Goal: Task Accomplishment & Management: Manage account settings

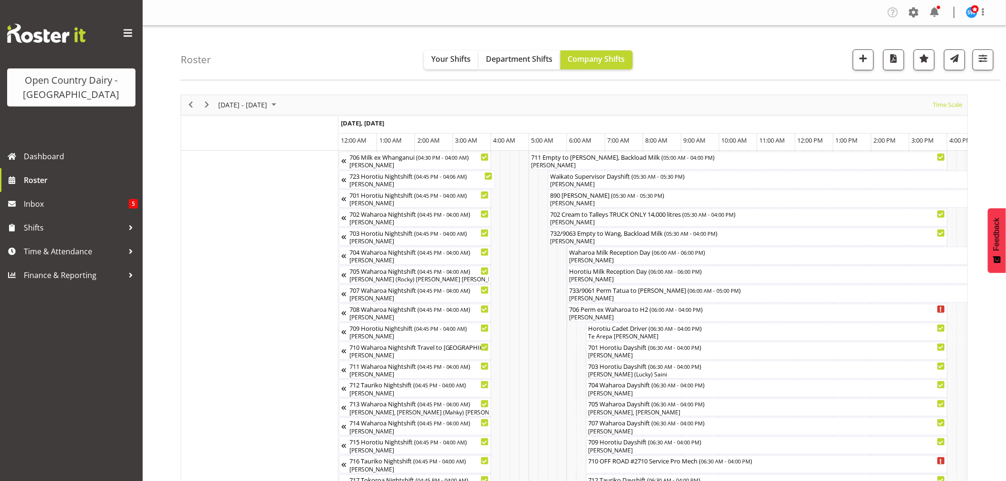
scroll to position [0, 3799]
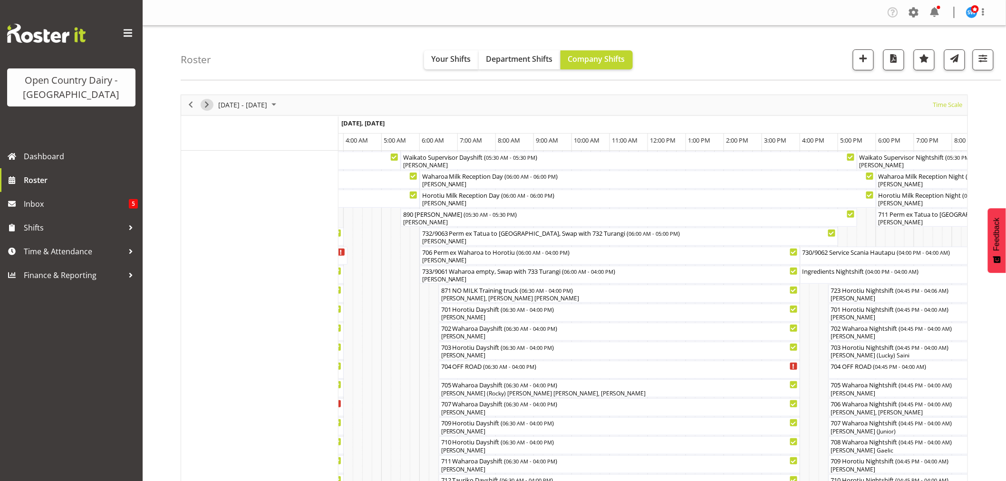
drag, startPoint x: 209, startPoint y: 105, endPoint x: 716, endPoint y: 143, distance: 508.7
click at [209, 105] on span "Next" at bounding box center [206, 105] width 11 height 12
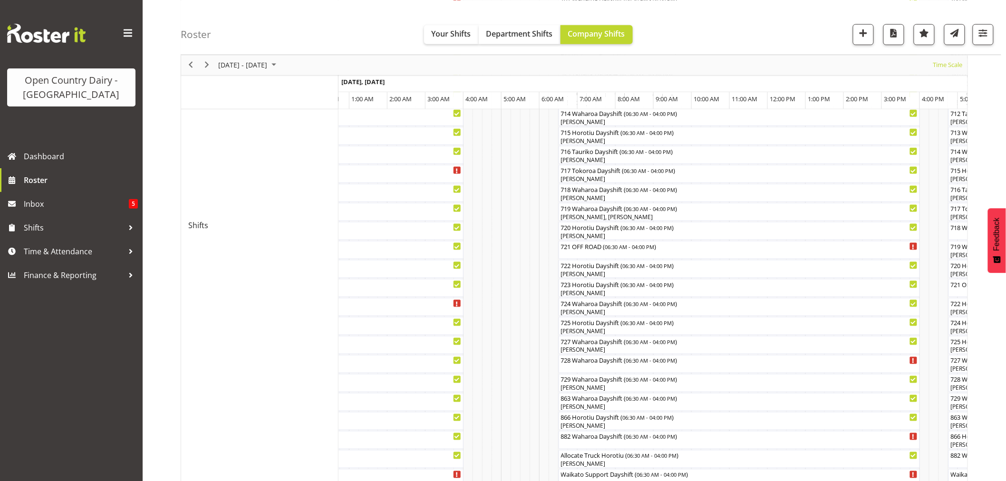
scroll to position [422, 0]
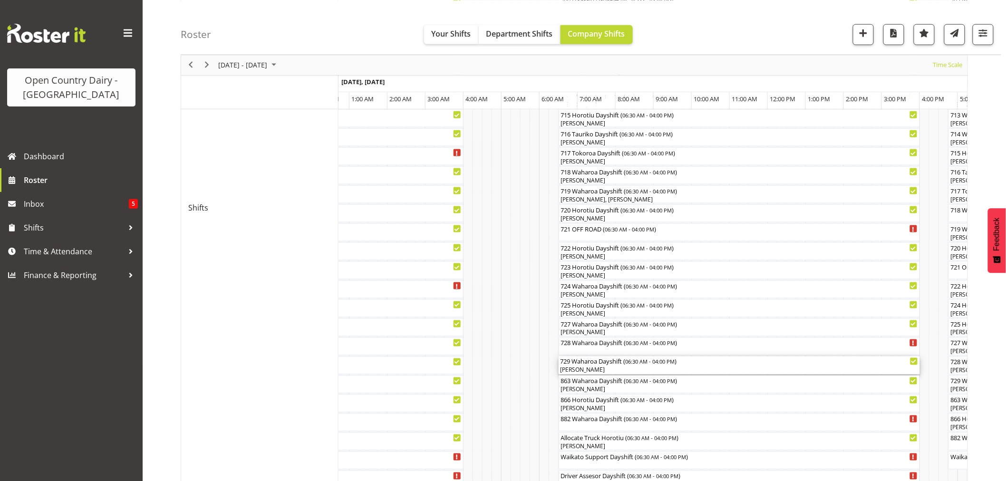
click at [745, 369] on div "[PERSON_NAME]" at bounding box center [740, 370] width 358 height 9
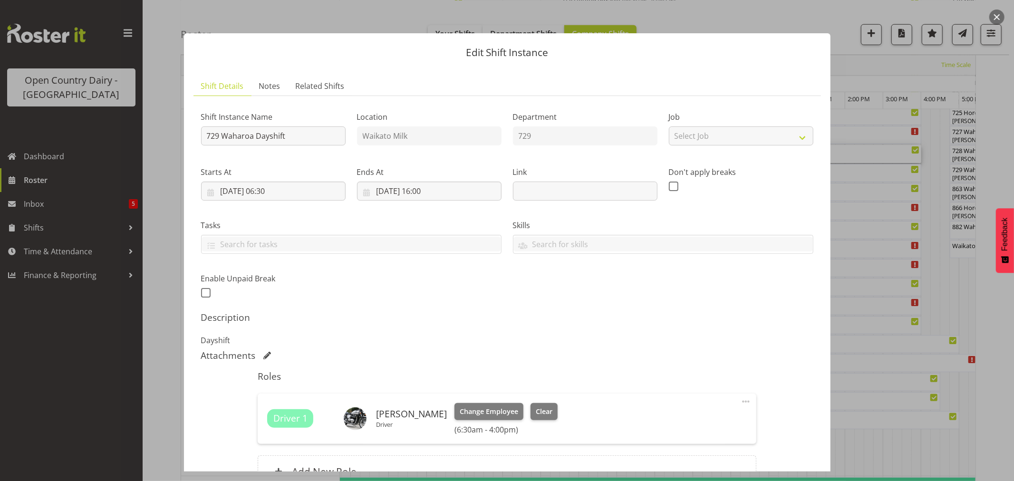
click at [1001, 16] on button "button" at bounding box center [996, 17] width 15 height 15
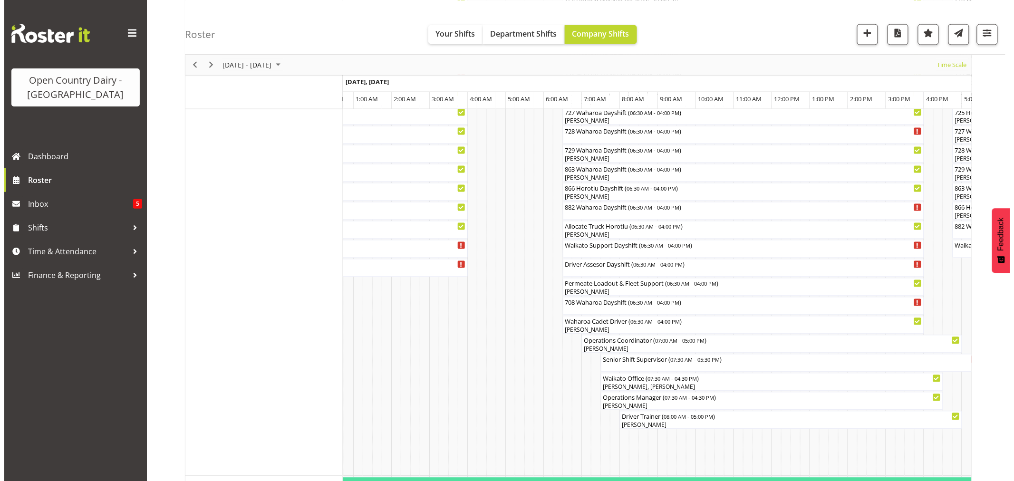
scroll to position [528, 0]
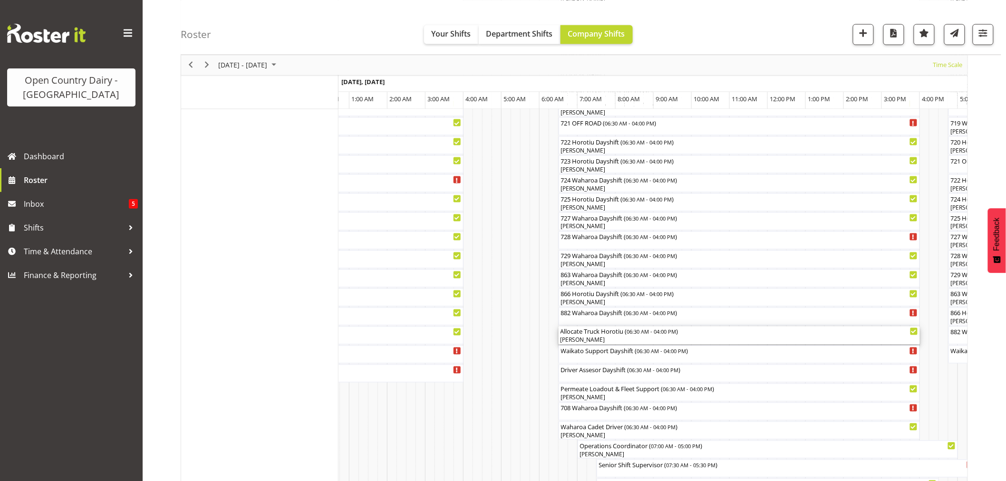
click at [578, 331] on div "Allocate Truck Horotiu ( 06:30 AM - 04:00 PM )" at bounding box center [740, 332] width 358 height 10
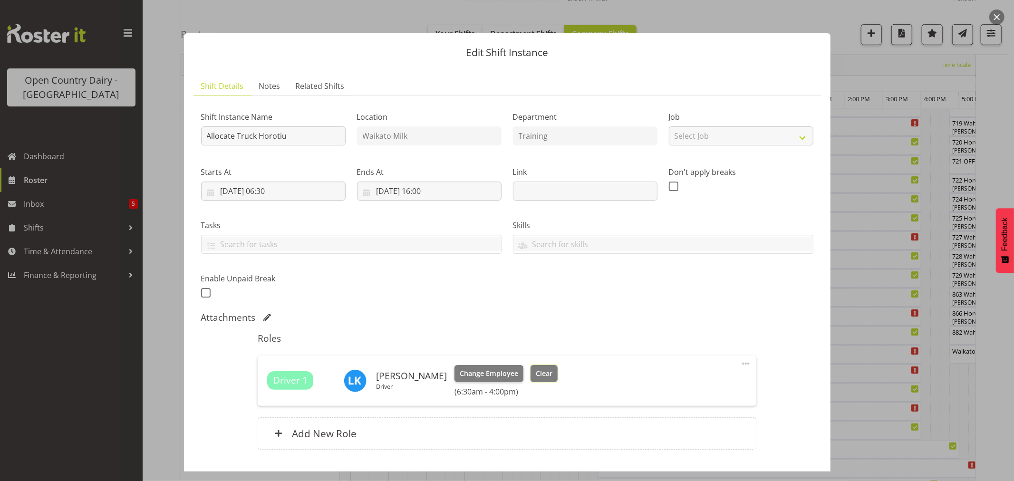
drag, startPoint x: 531, startPoint y: 368, endPoint x: 548, endPoint y: 380, distance: 21.8
click at [531, 368] on button "Clear" at bounding box center [544, 373] width 27 height 17
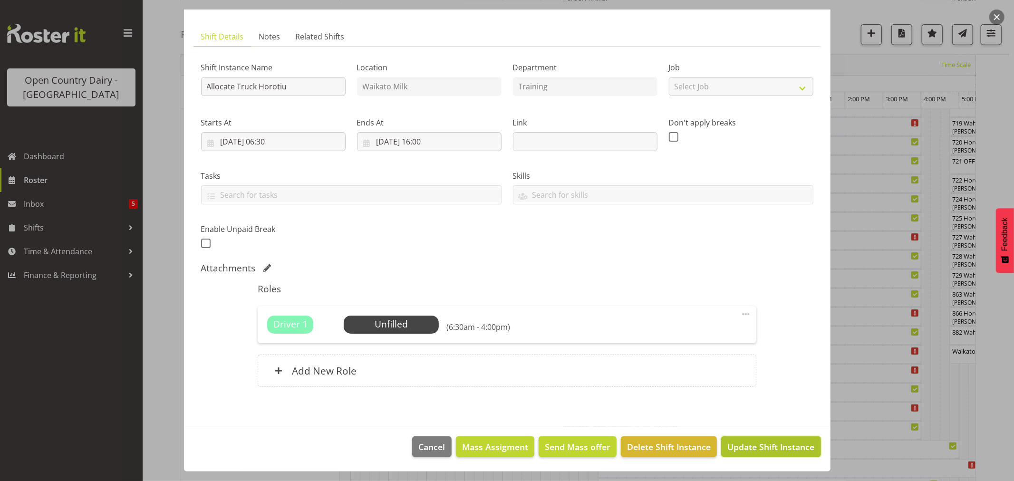
click at [744, 443] on span "Update Shift Instance" at bounding box center [770, 447] width 87 height 12
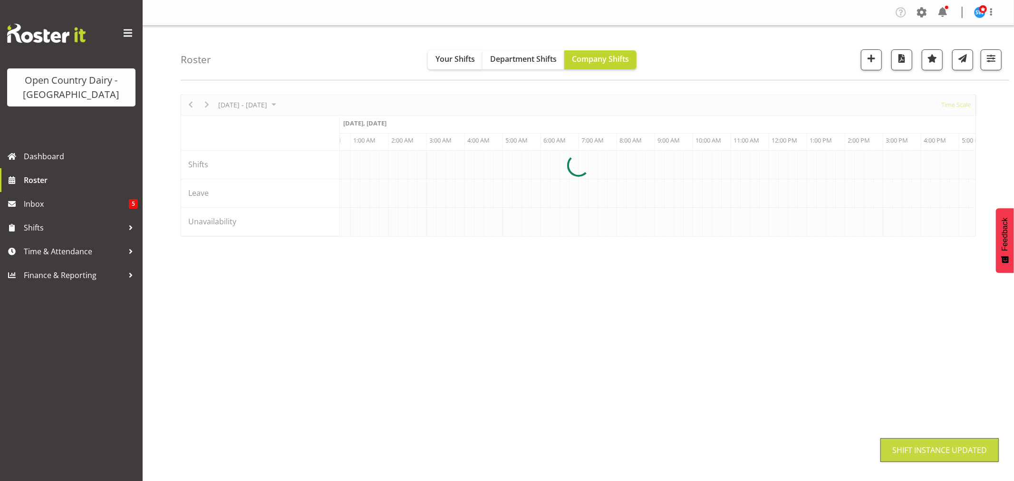
scroll to position [0, 0]
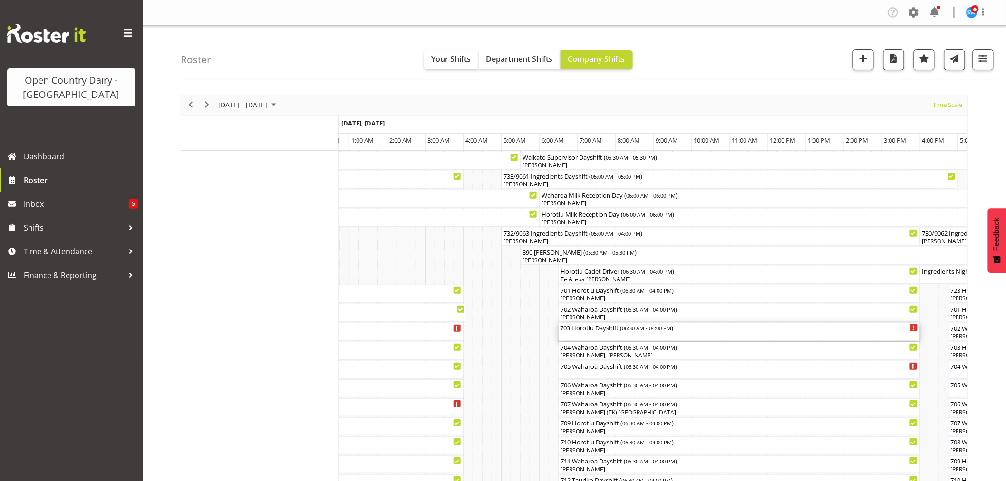
click at [640, 330] on span "06:30 AM - 04:00 PM" at bounding box center [646, 328] width 49 height 8
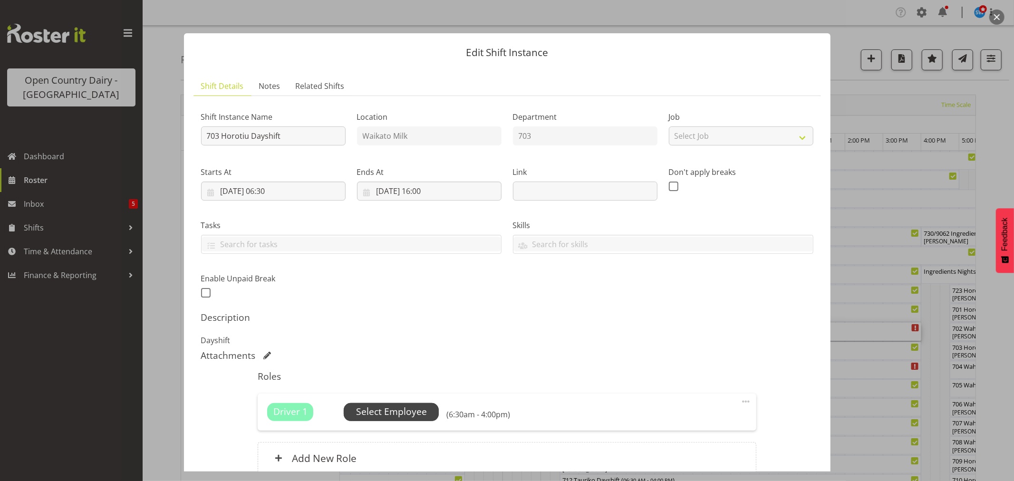
click at [377, 412] on span "Select Employee" at bounding box center [391, 412] width 71 height 14
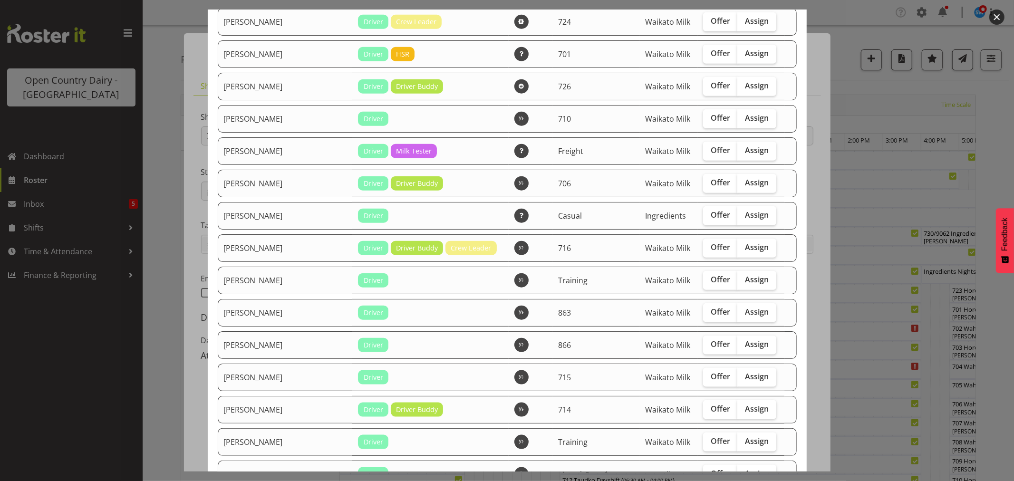
scroll to position [792, 0]
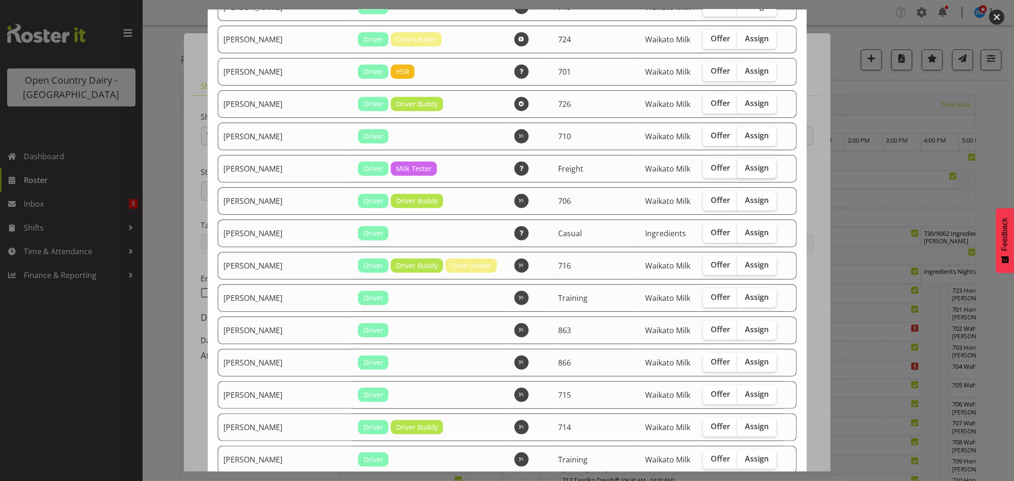
click at [737, 169] on input "Assign" at bounding box center [740, 168] width 6 height 6
checkbox input "true"
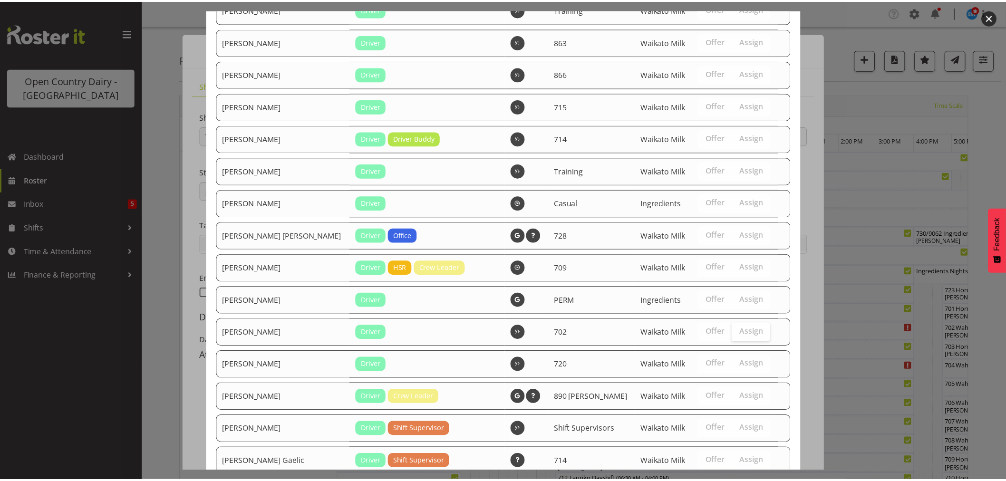
scroll to position [1180, 0]
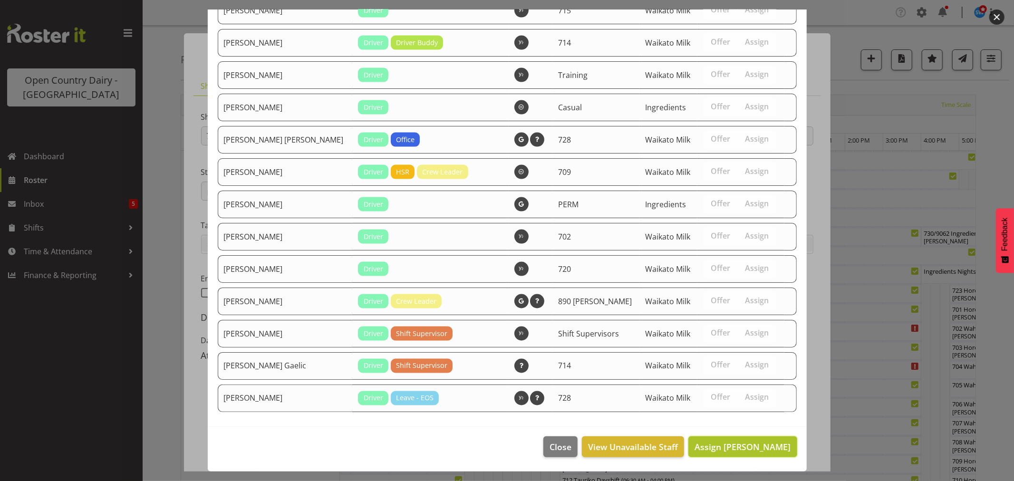
click at [756, 447] on span "Assign Lalesh Kumar" at bounding box center [743, 446] width 96 height 11
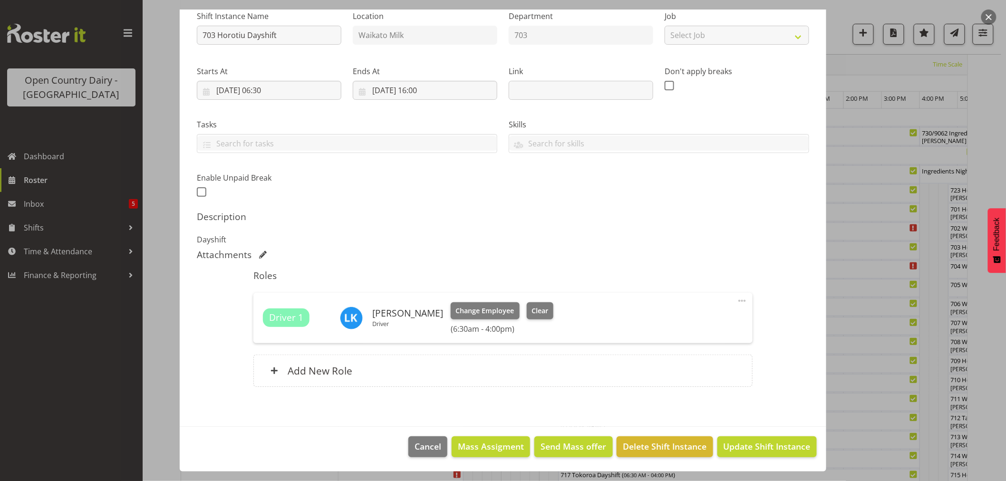
scroll to position [158, 0]
click at [753, 442] on span "Update Shift Instance" at bounding box center [767, 446] width 87 height 12
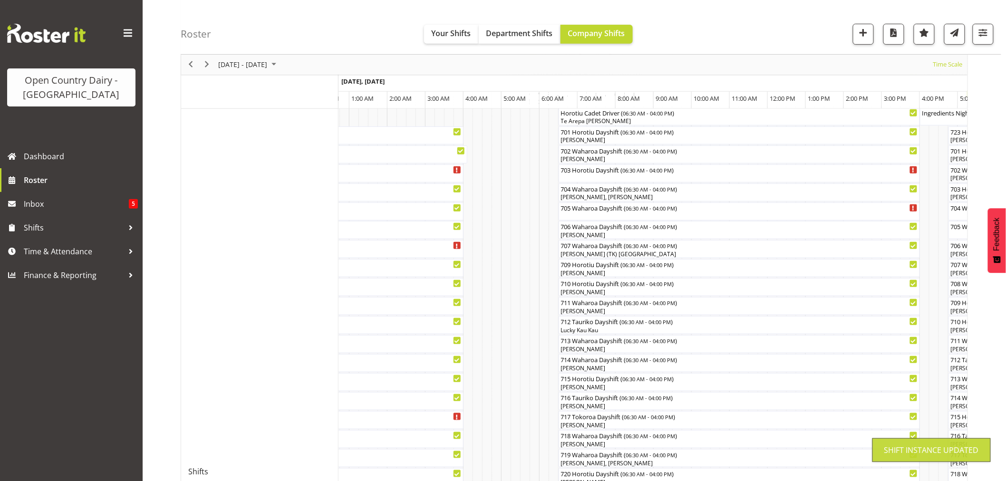
scroll to position [0, 0]
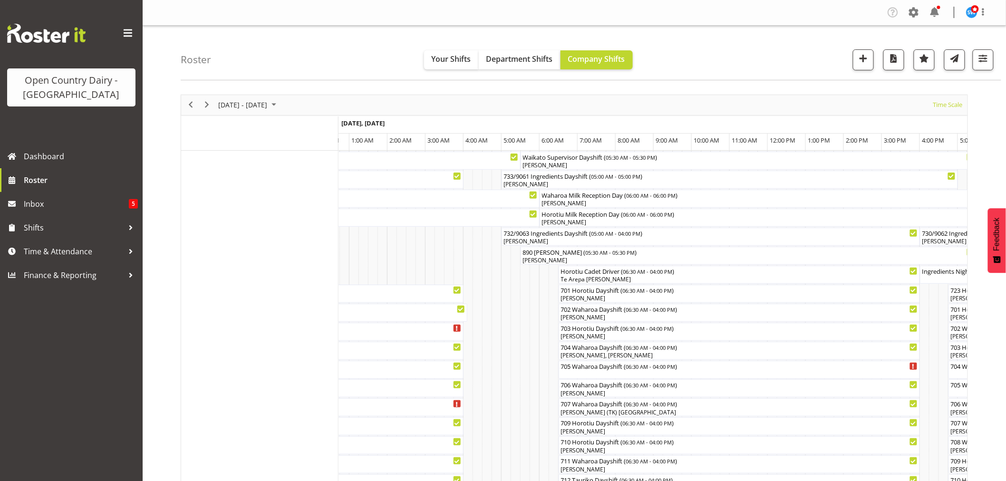
click at [0, 0] on div at bounding box center [0, 0] width 0 height 0
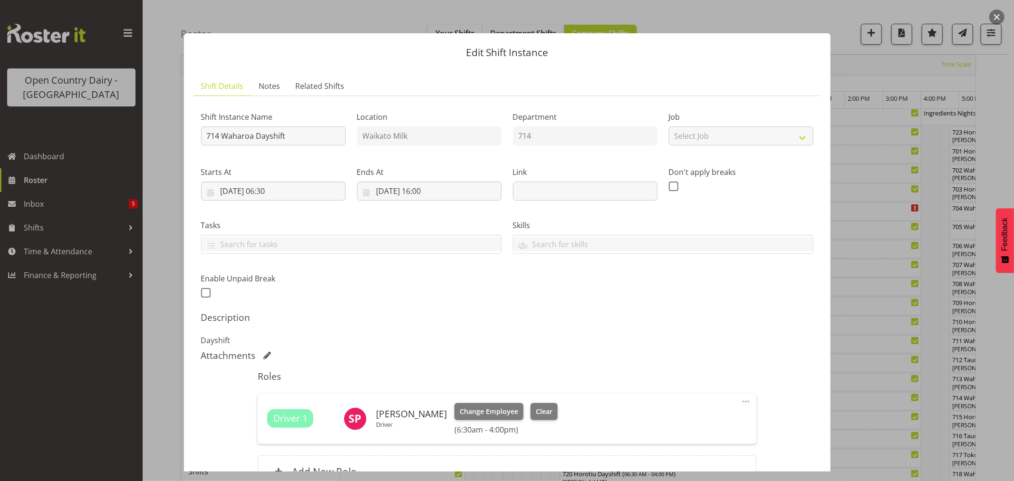
scroll to position [101, 0]
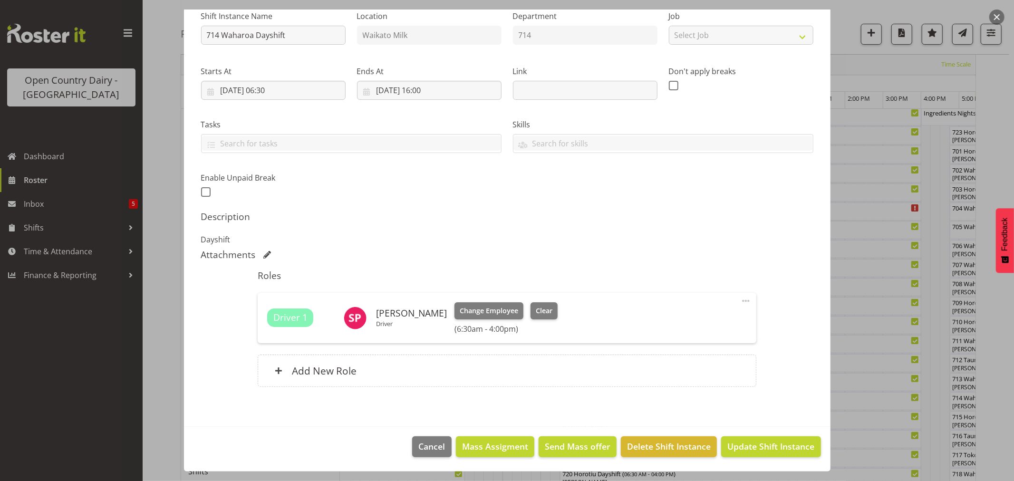
click at [992, 18] on button "button" at bounding box center [996, 17] width 15 height 15
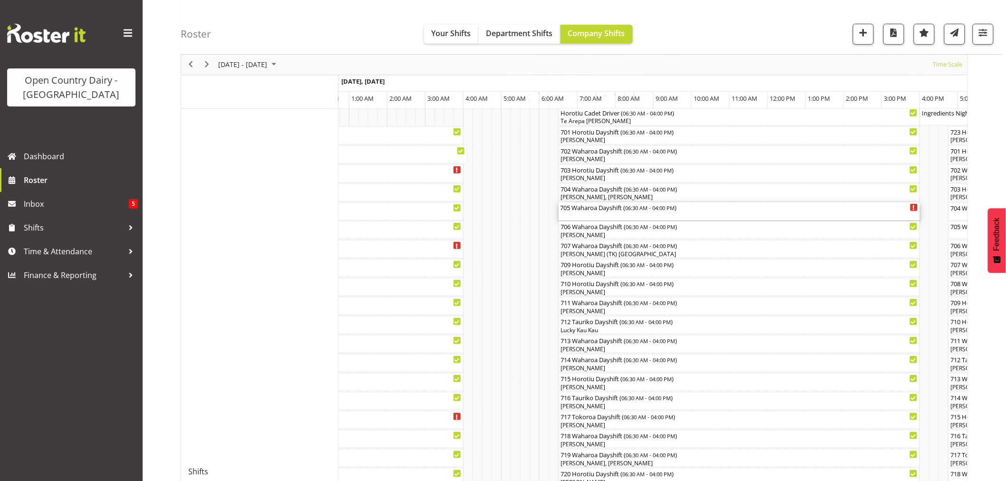
click at [617, 209] on div "705 Waharoa Dayshift ( 06:30 AM - 04:00 PM )" at bounding box center [740, 208] width 358 height 10
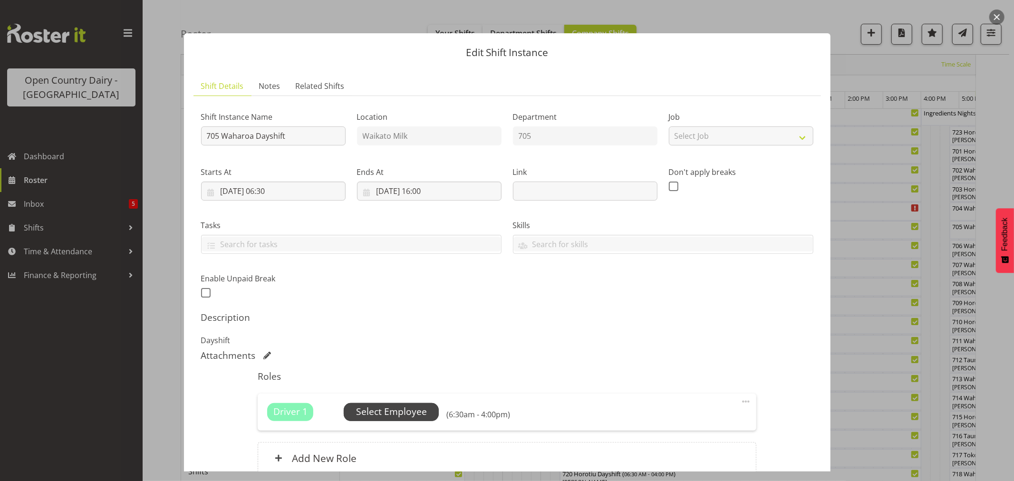
click at [409, 403] on span "Select Employee" at bounding box center [391, 412] width 95 height 18
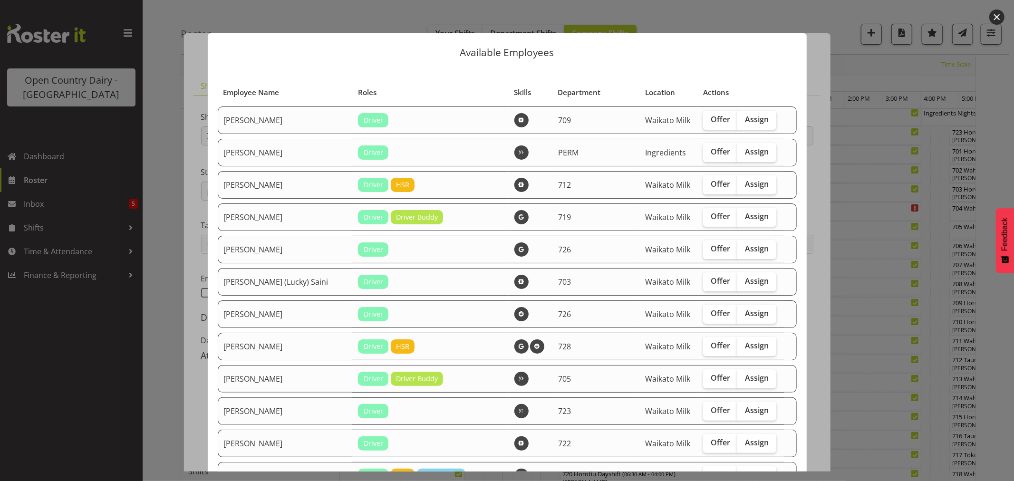
scroll to position [53, 0]
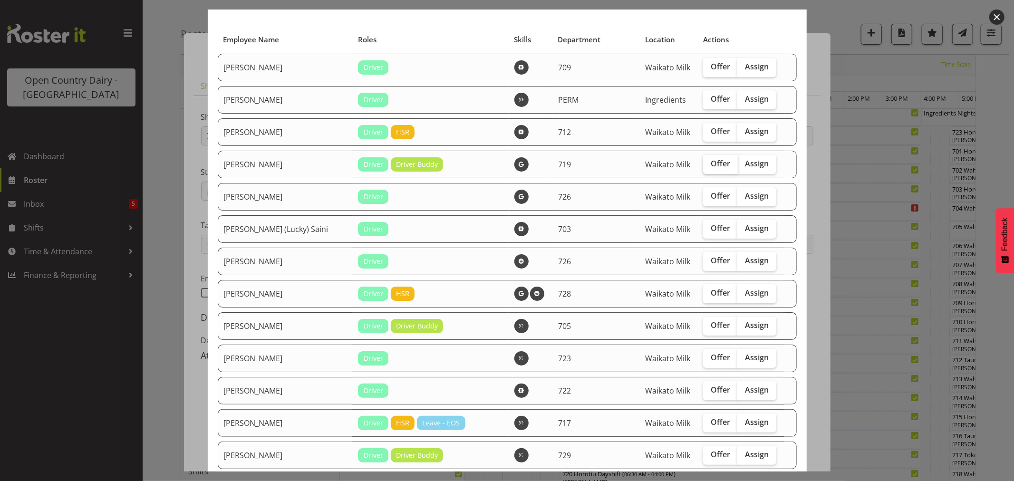
click at [711, 163] on span "Offer" at bounding box center [720, 164] width 19 height 10
click at [703, 163] on input "Offer" at bounding box center [706, 164] width 6 height 6
click at [711, 163] on span "Offer" at bounding box center [720, 164] width 19 height 10
click at [703, 163] on input "Offer" at bounding box center [706, 164] width 6 height 6
checkbox input "false"
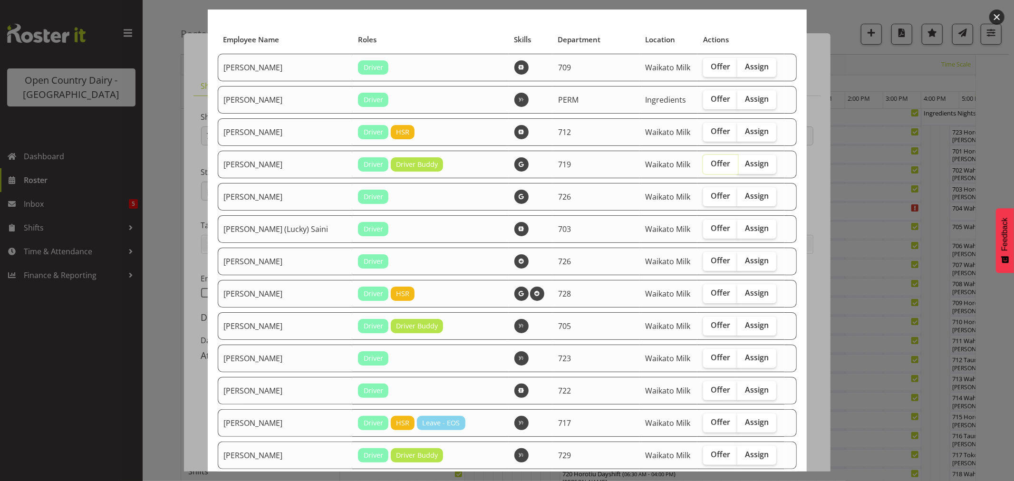
scroll to position [106, 0]
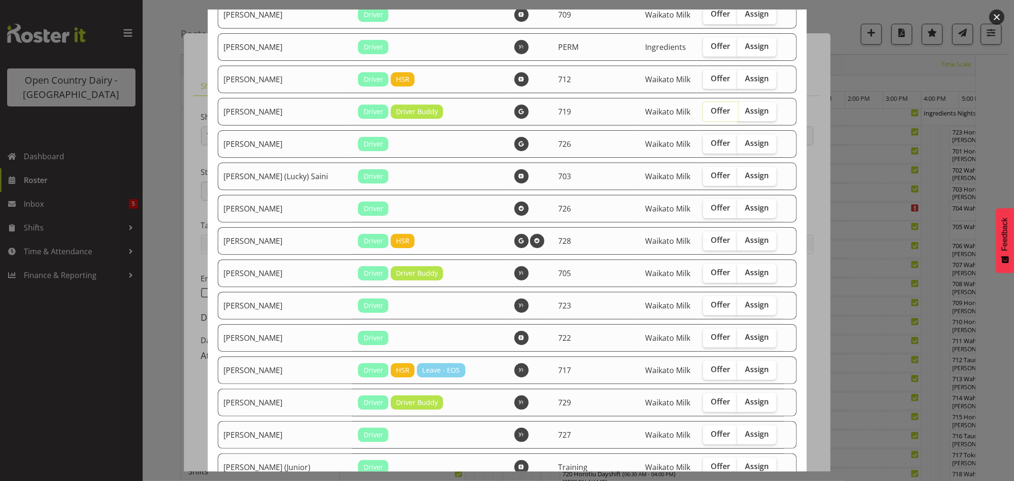
click at [994, 13] on button "button" at bounding box center [996, 17] width 15 height 15
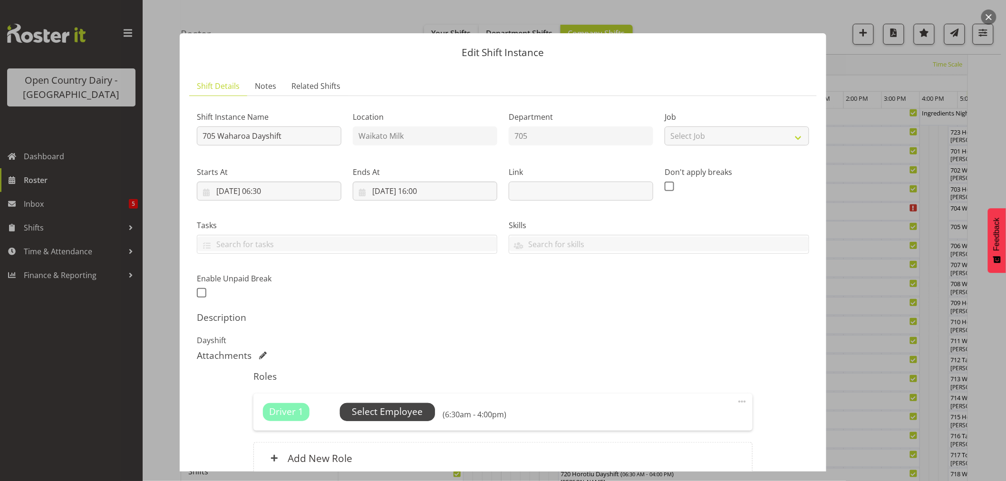
click at [401, 411] on span "Select Employee" at bounding box center [387, 412] width 71 height 14
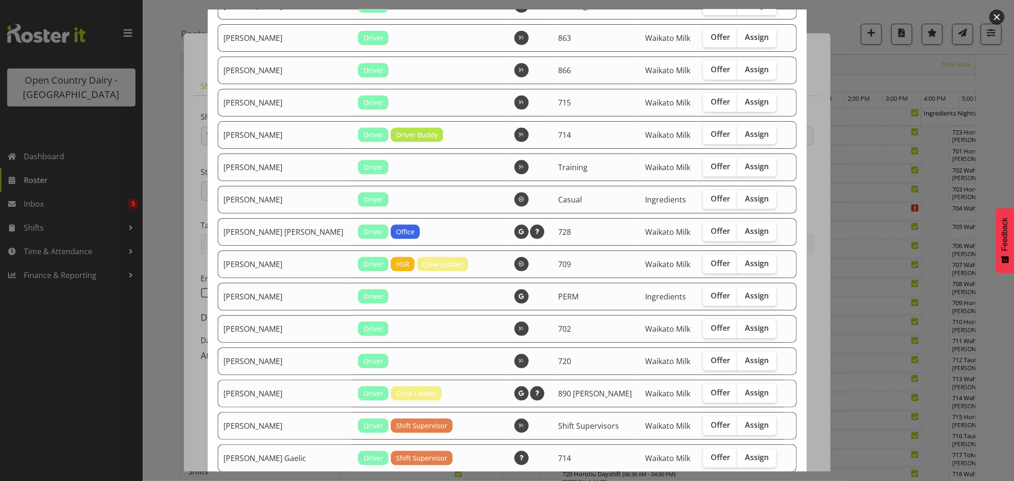
scroll to position [1043, 0]
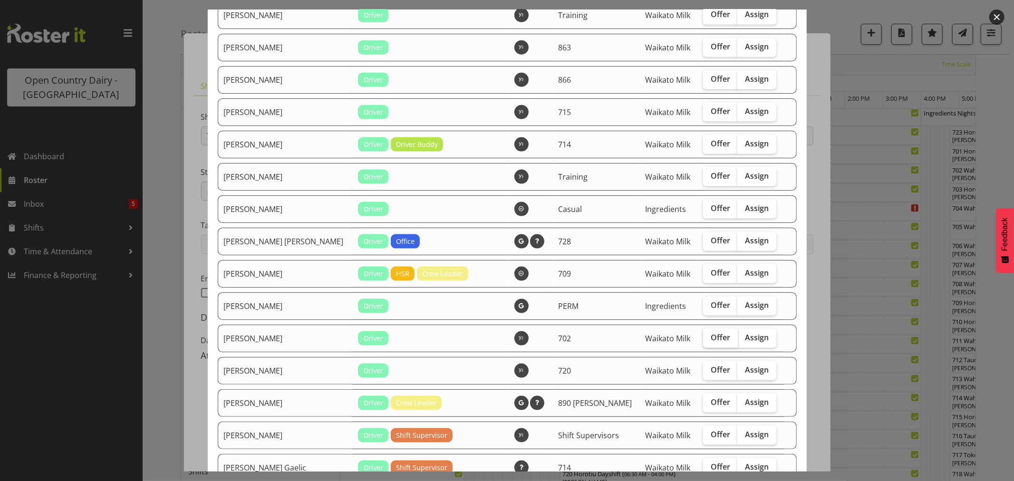
click at [711, 340] on span "Offer" at bounding box center [720, 338] width 19 height 10
click at [708, 340] on input "Offer" at bounding box center [706, 338] width 6 height 6
checkbox input "true"
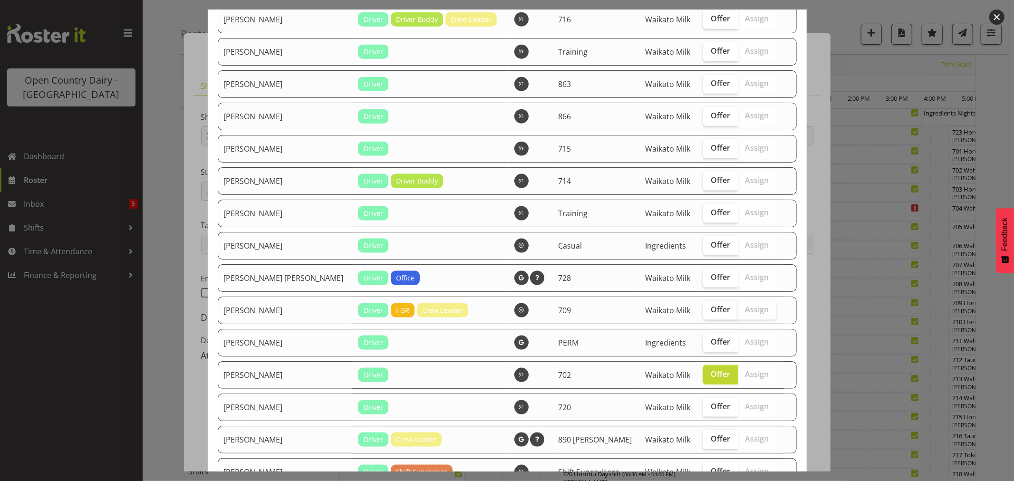
scroll to position [990, 0]
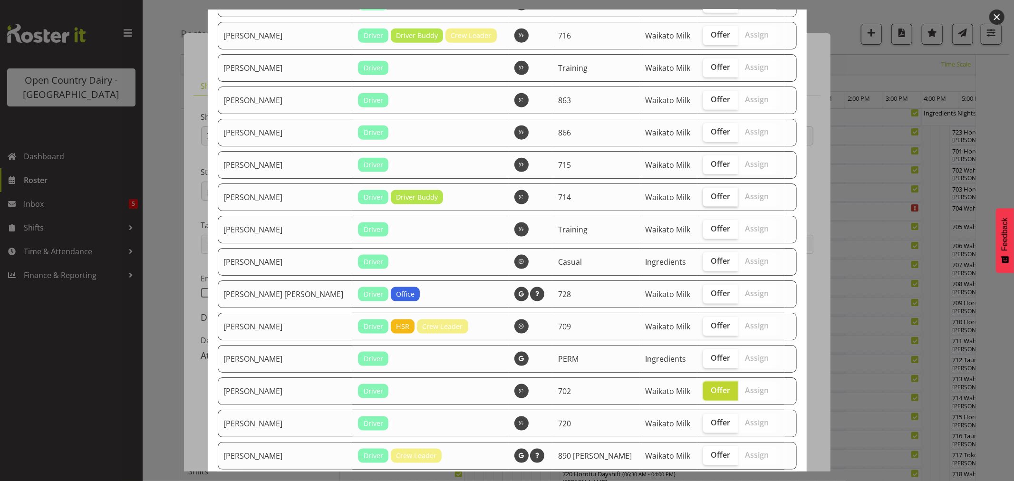
click at [711, 197] on span "Offer" at bounding box center [720, 197] width 19 height 10
click at [703, 197] on input "Offer" at bounding box center [706, 197] width 6 height 6
checkbox input "true"
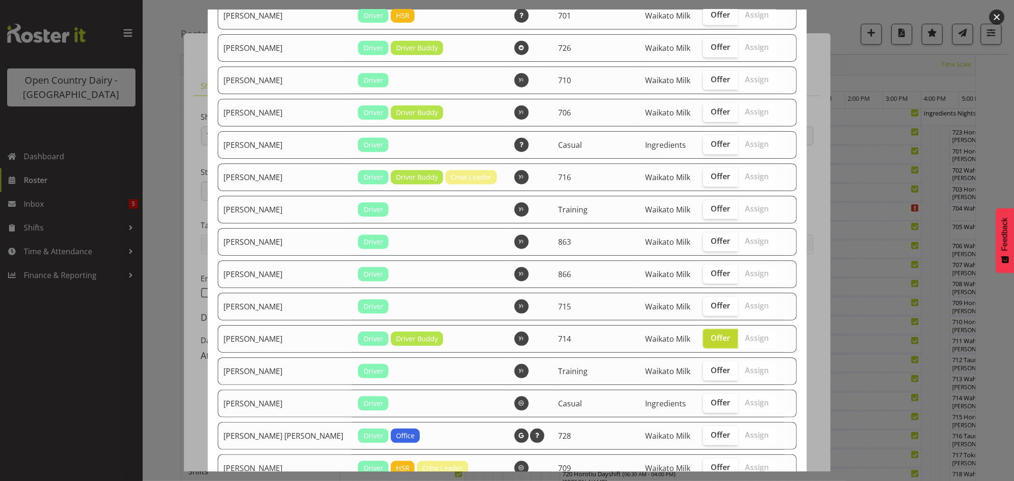
scroll to position [831, 0]
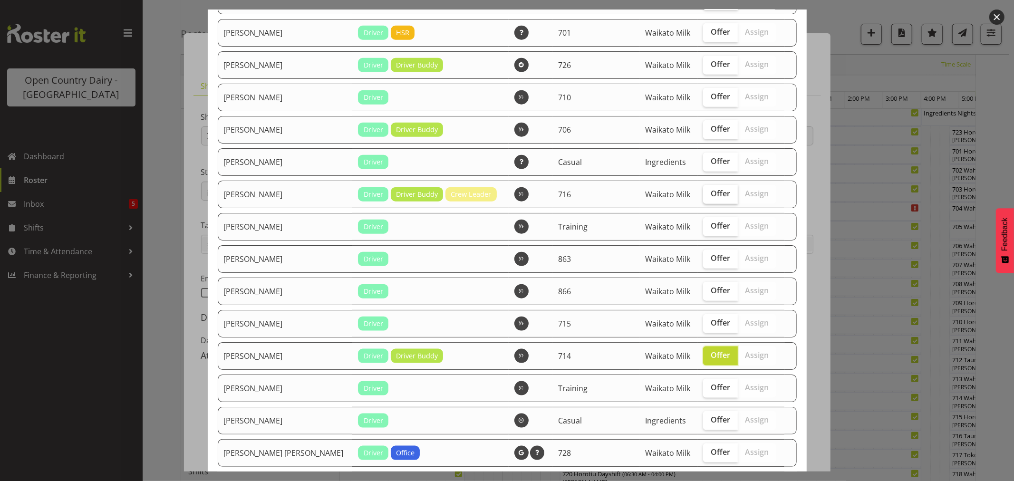
click at [711, 198] on span "Offer" at bounding box center [720, 194] width 19 height 10
click at [703, 197] on input "Offer" at bounding box center [706, 194] width 6 height 6
checkbox input "true"
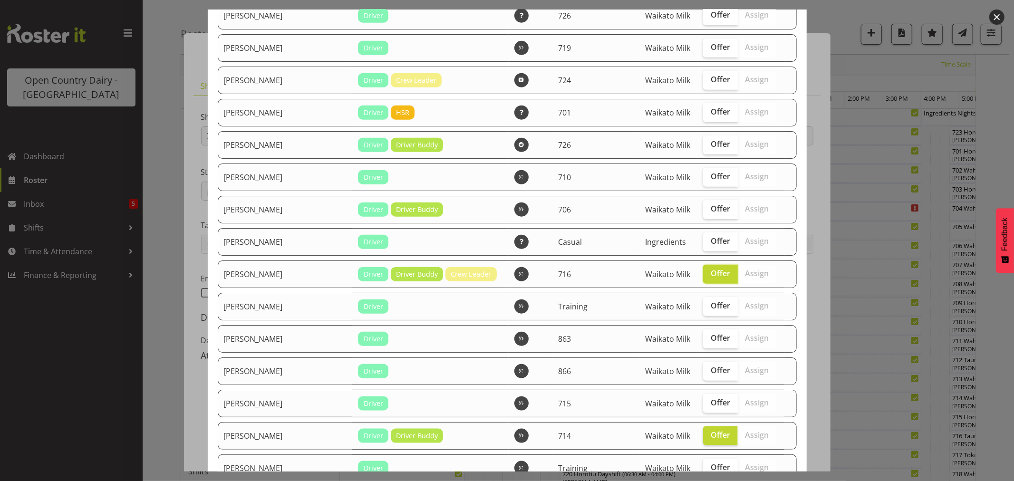
scroll to position [726, 0]
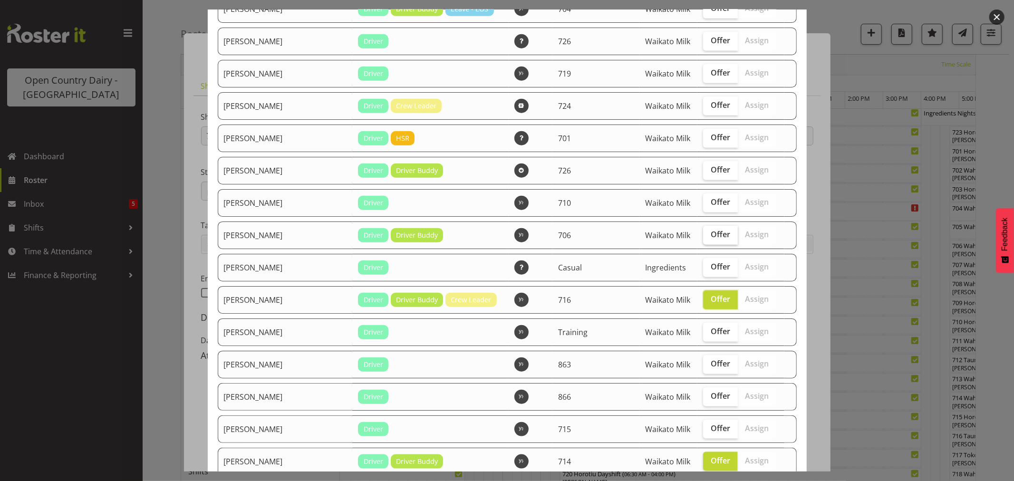
click at [711, 239] on span "Offer" at bounding box center [720, 235] width 19 height 10
click at [703, 238] on input "Offer" at bounding box center [706, 235] width 6 height 6
checkbox input "true"
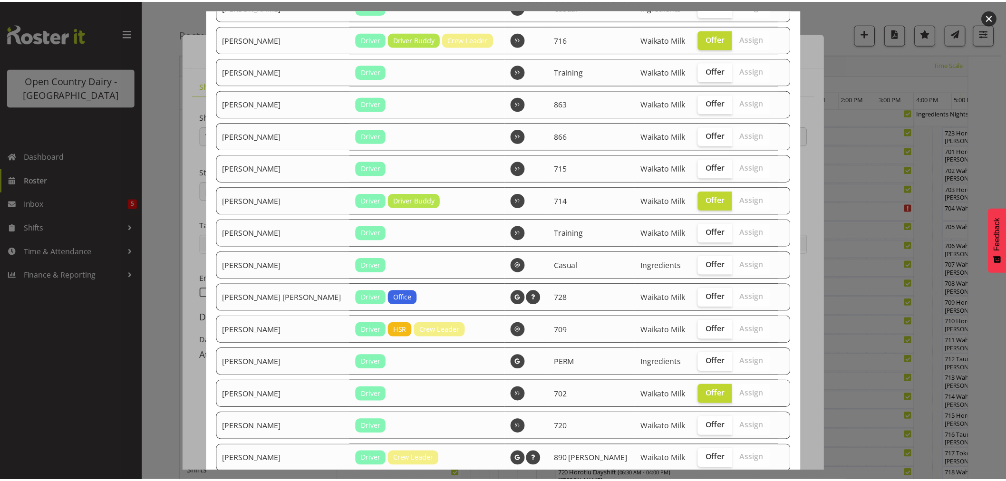
scroll to position [1148, 0]
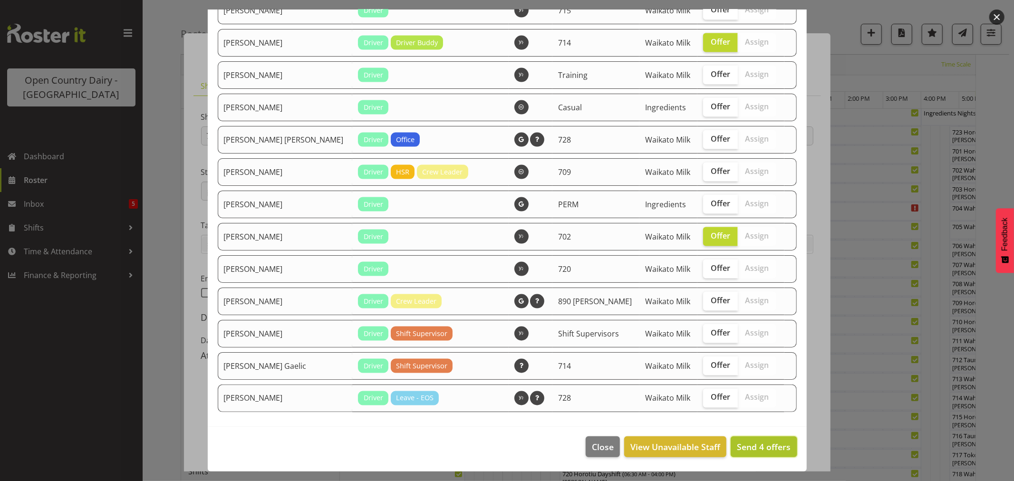
click at [754, 449] on span "Send 4 offers" at bounding box center [764, 446] width 54 height 11
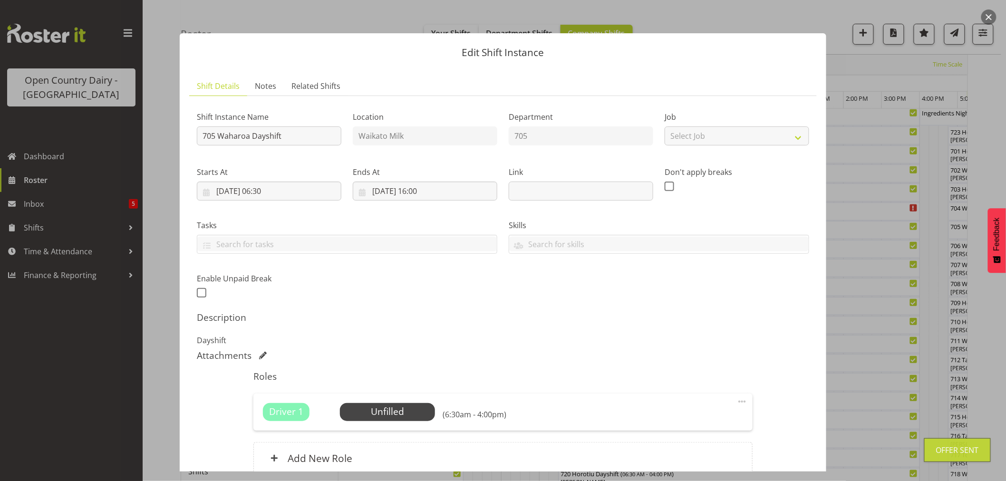
scroll to position [87, 0]
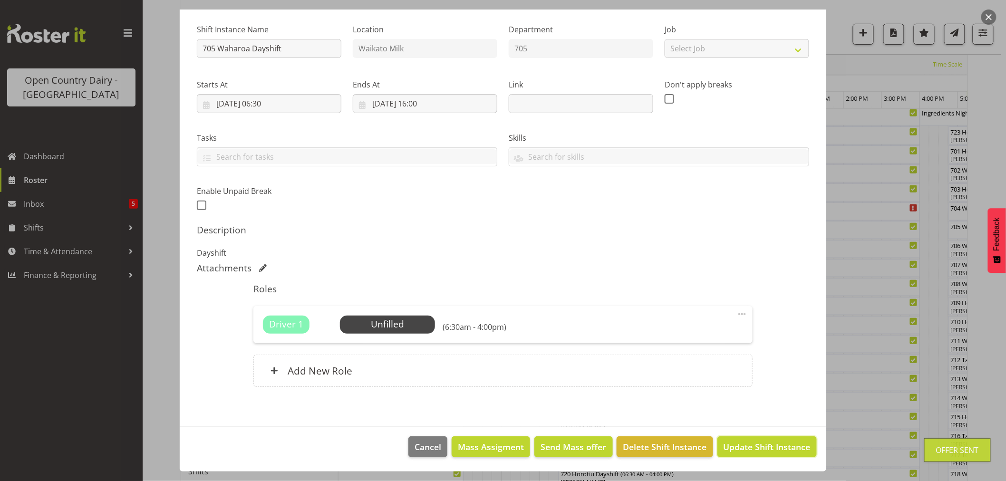
click at [756, 445] on span "Update Shift Instance" at bounding box center [767, 447] width 87 height 12
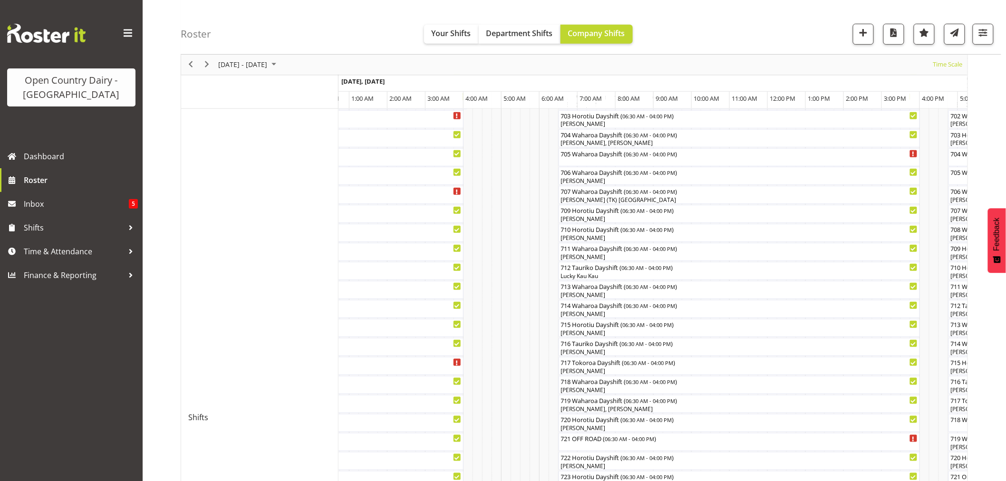
scroll to position [211, 0]
click at [860, 32] on span "button" at bounding box center [863, 33] width 12 height 12
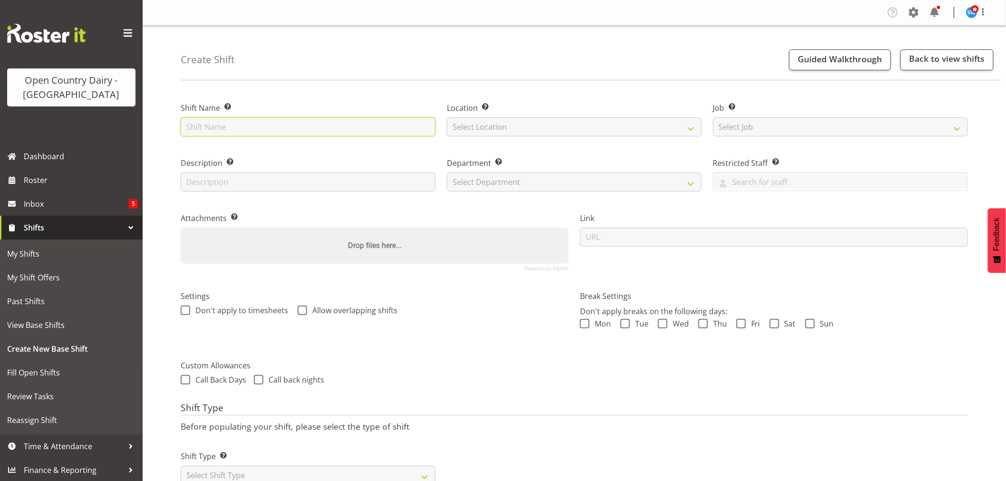
click at [272, 126] on input "text" at bounding box center [308, 126] width 255 height 19
type input "726 Horotiu Dayshift"
click at [556, 120] on select "Select Location Ingredients Waharoa Office [GEOGRAPHIC_DATA] Milk [GEOGRAPHIC_D…" at bounding box center [574, 126] width 255 height 19
select select "1054"
click at [447, 117] on select "Select Location Ingredients Waharoa Office [GEOGRAPHIC_DATA] Milk [GEOGRAPHIC_D…" at bounding box center [574, 126] width 255 height 19
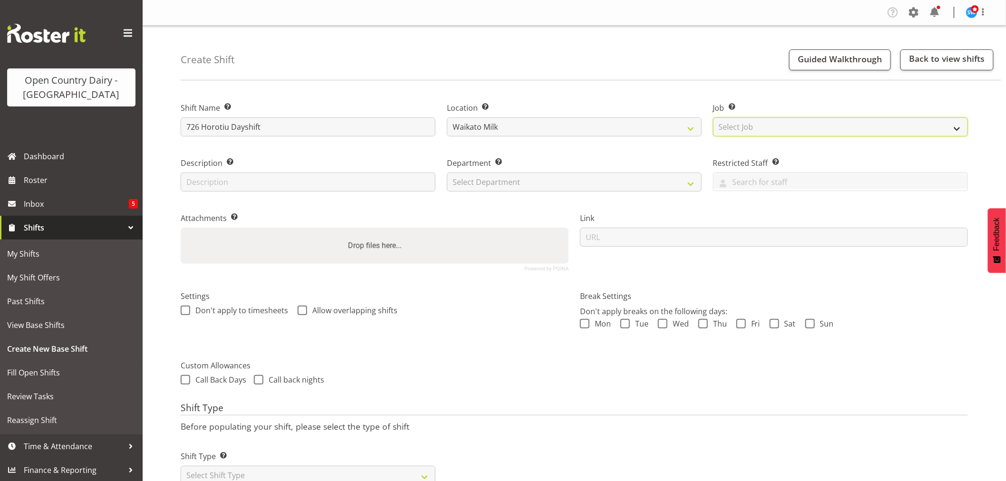
click at [766, 119] on select "Select Job Create new job Driver Driver supervisor Support" at bounding box center [840, 126] width 255 height 19
select select "9052"
click at [713, 117] on select "Select Job Create new job Driver Driver supervisor Support" at bounding box center [840, 126] width 255 height 19
click at [626, 177] on select "Select Department 701 702 703 704 705 706 707 708 709 710 711 712 713 714 715 7…" at bounding box center [574, 182] width 255 height 19
select select "808"
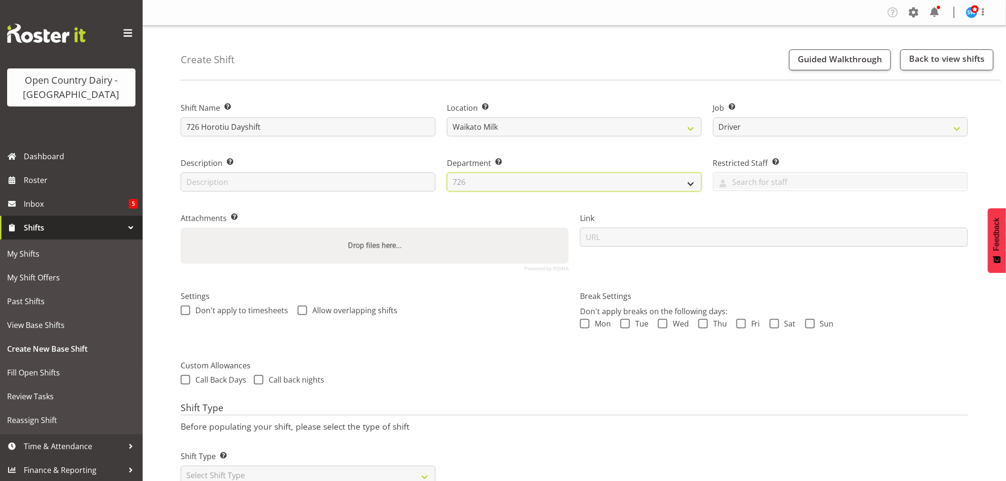
click at [447, 173] on select "Select Department 701 702 703 704 705 706 707 708 709 710 711 712 713 714 715 7…" at bounding box center [574, 182] width 255 height 19
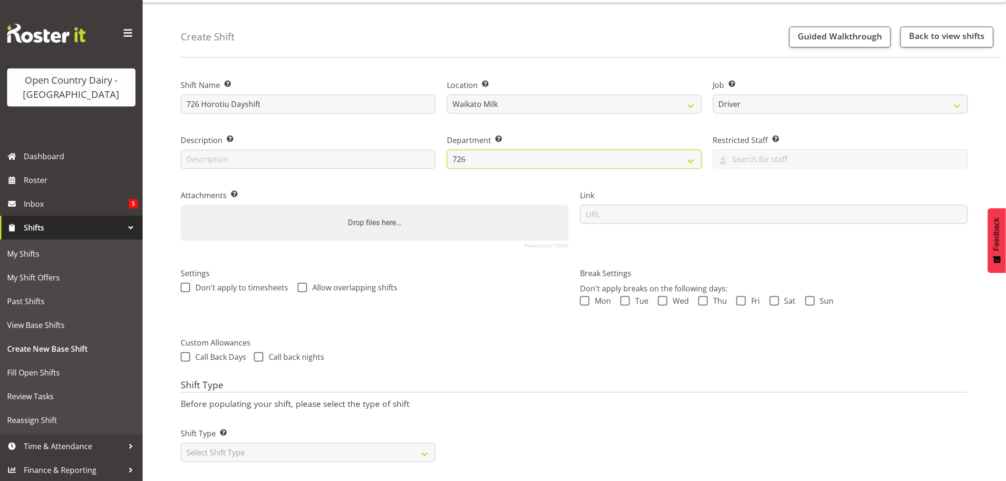
scroll to position [34, 0]
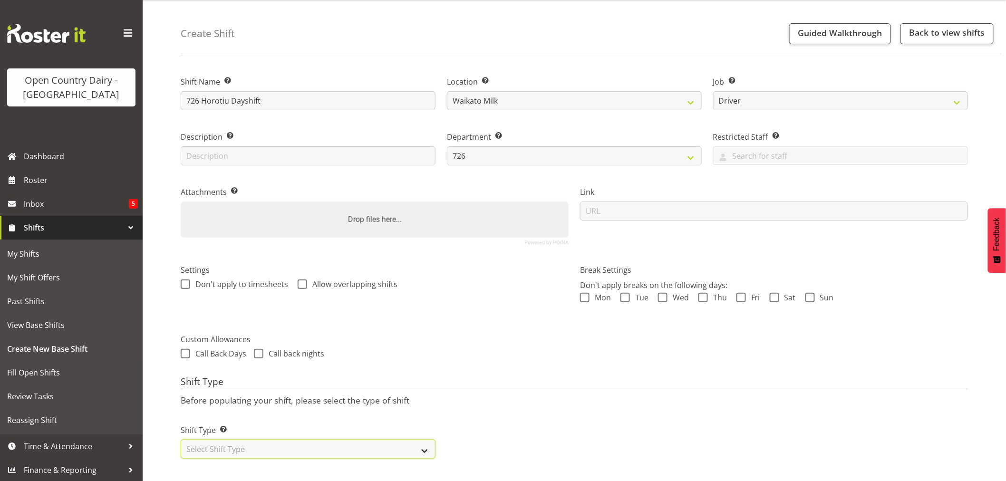
click at [409, 440] on select "Select Shift Type One Off Shift Recurring Shift Rotating Shift" at bounding box center [308, 449] width 255 height 19
select select "one_off"
click at [181, 440] on select "Select Shift Type One Off Shift Recurring Shift Rotating Shift" at bounding box center [308, 449] width 255 height 19
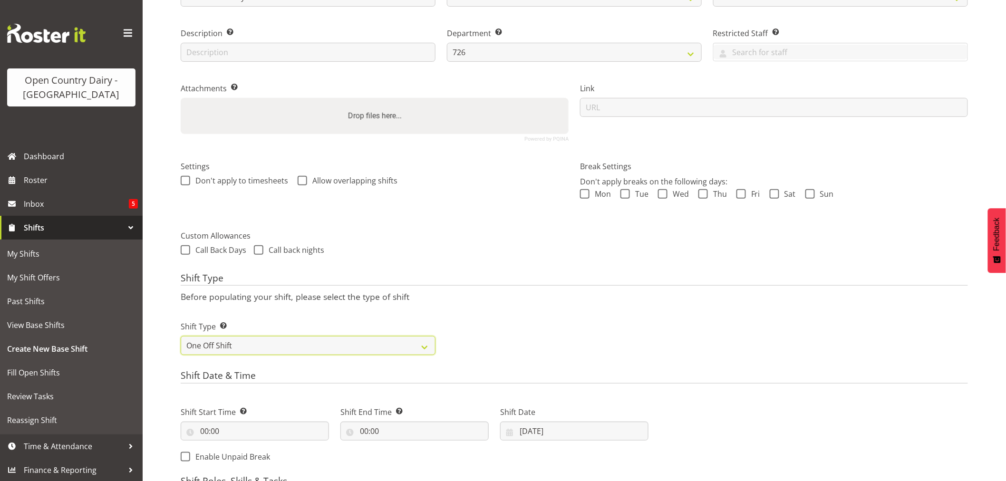
scroll to position [245, 0]
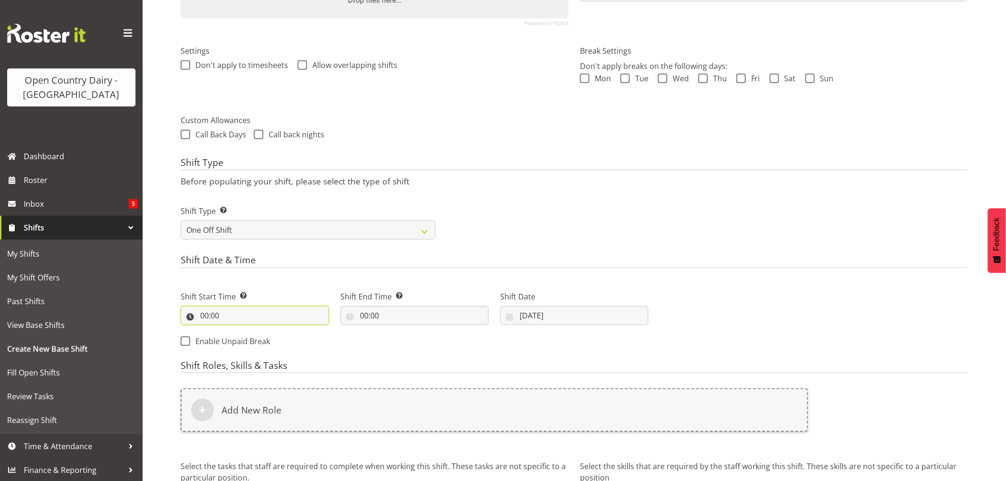
click at [250, 310] on input "00:00" at bounding box center [255, 315] width 148 height 19
click at [241, 340] on select "00 01 02 03 04 05 06 07 08 09 10 11 12 13 14 15 16 17 18 19 20 21 22 23" at bounding box center [245, 340] width 21 height 19
select select "6"
click at [235, 331] on select "00 01 02 03 04 05 06 07 08 09 10 11 12 13 14 15 16 17 18 19 20 21 22 23" at bounding box center [245, 340] width 21 height 19
type input "06:00"
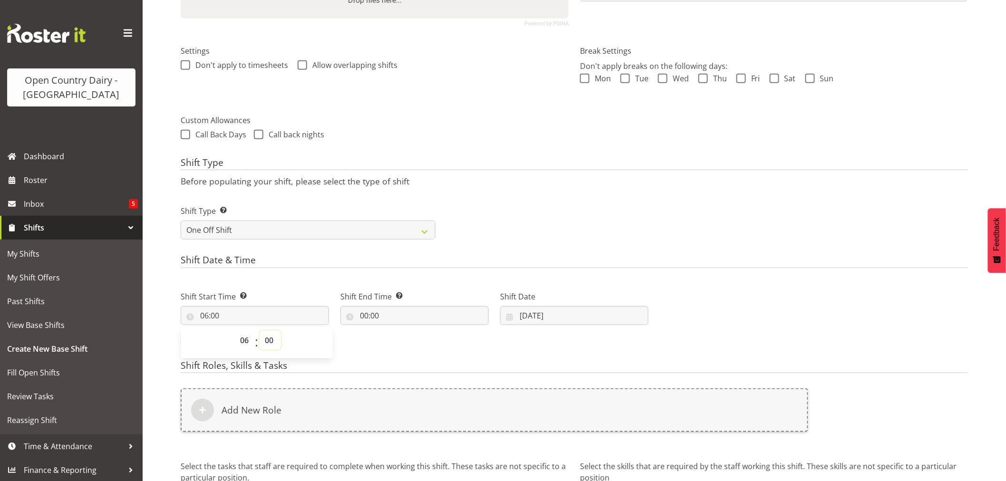
click at [269, 344] on select "00 01 02 03 04 05 06 07 08 09 10 11 12 13 14 15 16 17 18 19 20 21 22 23 24 25 2…" at bounding box center [270, 340] width 21 height 19
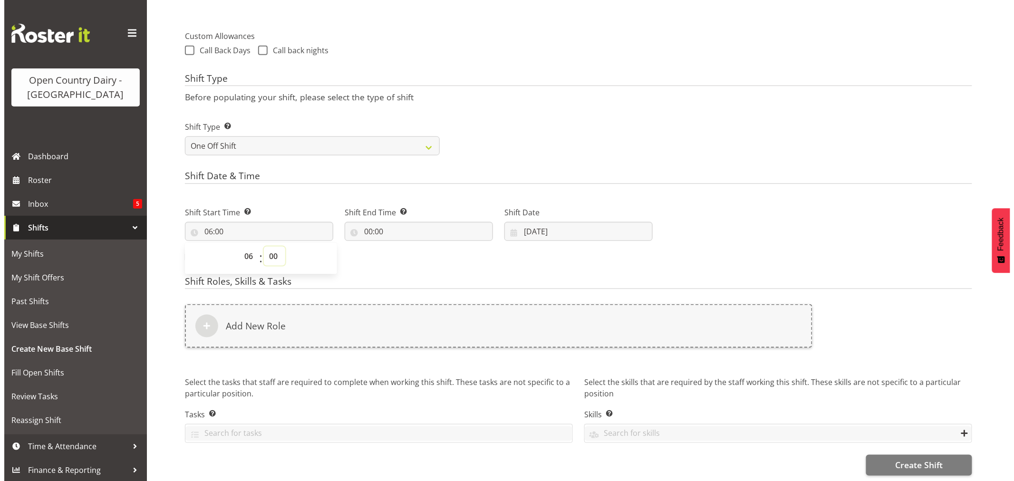
scroll to position [339, 0]
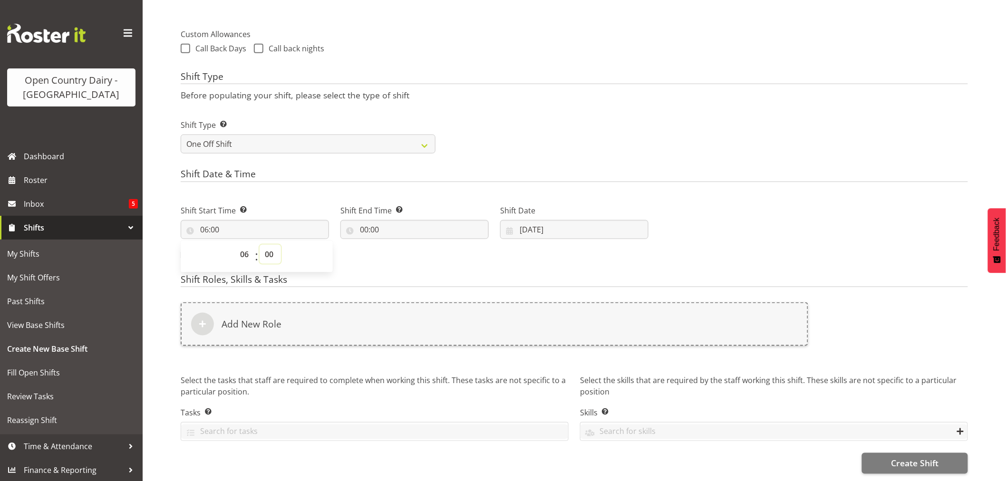
click at [268, 245] on select "00 01 02 03 04 05 06 07 08 09 10 11 12 13 14 15 16 17 18 19 20 21 22 23 24 25 2…" at bounding box center [270, 254] width 21 height 19
select select "30"
click at [260, 245] on select "00 01 02 03 04 05 06 07 08 09 10 11 12 13 14 15 16 17 18 19 20 21 22 23 24 25 2…" at bounding box center [270, 254] width 21 height 19
type input "06:30"
click at [360, 220] on input "00:00" at bounding box center [414, 229] width 148 height 19
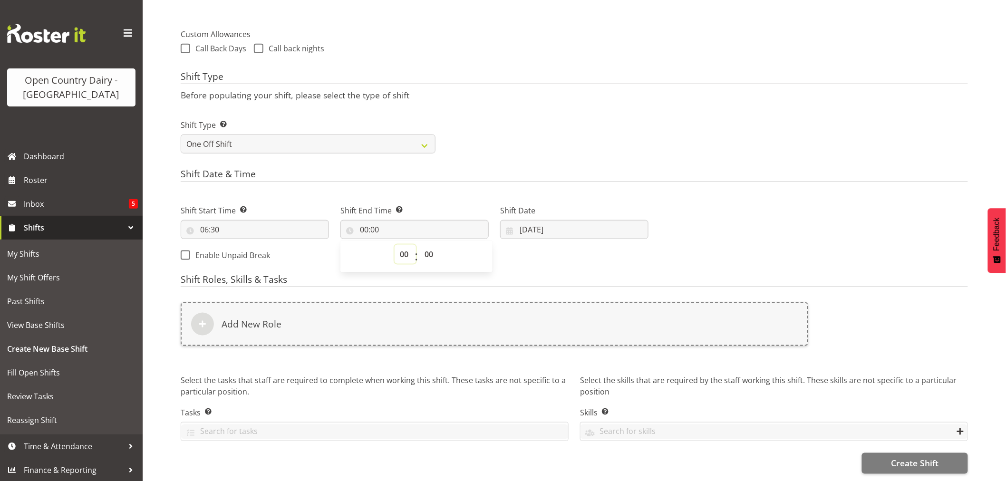
click at [400, 249] on select "00 01 02 03 04 05 06 07 08 09 10 11 12 13 14 15 16 17 18 19 20 21 22 23" at bounding box center [405, 254] width 21 height 19
select select "16"
click at [395, 245] on select "00 01 02 03 04 05 06 07 08 09 10 11 12 13 14 15 16 17 18 19 20 21 22 23" at bounding box center [405, 254] width 21 height 19
type input "16:00"
click at [549, 220] on input "[DATE]" at bounding box center [574, 229] width 148 height 19
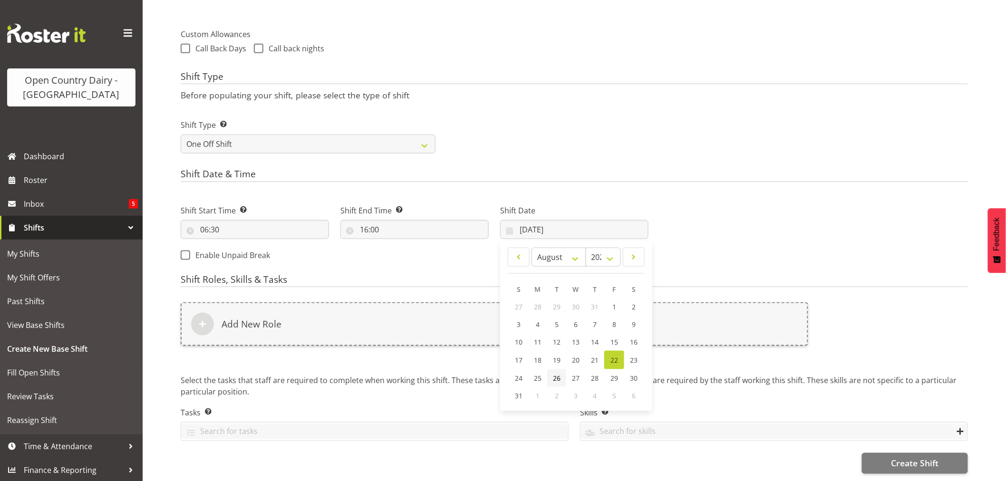
click at [553, 374] on span "26" at bounding box center [557, 378] width 8 height 9
type input "[DATE]"
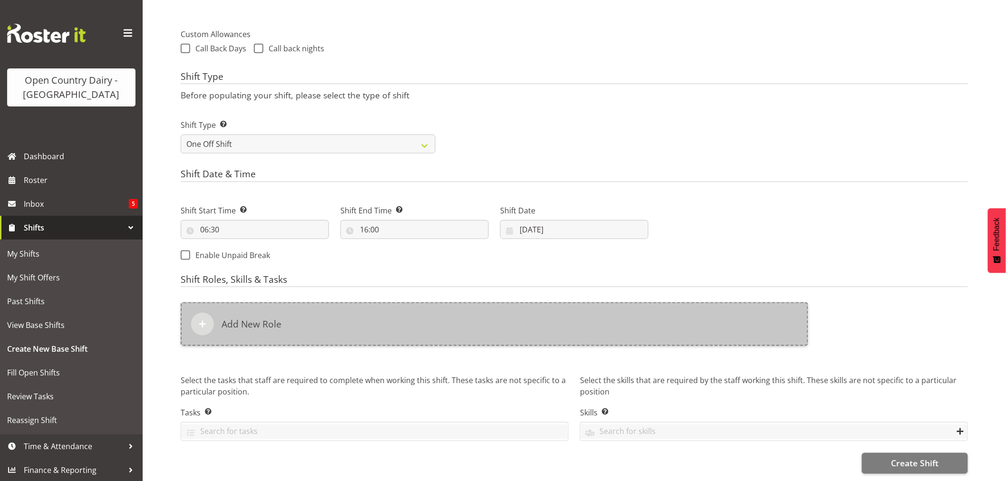
click at [239, 319] on h6 "Add New Role" at bounding box center [252, 324] width 60 height 11
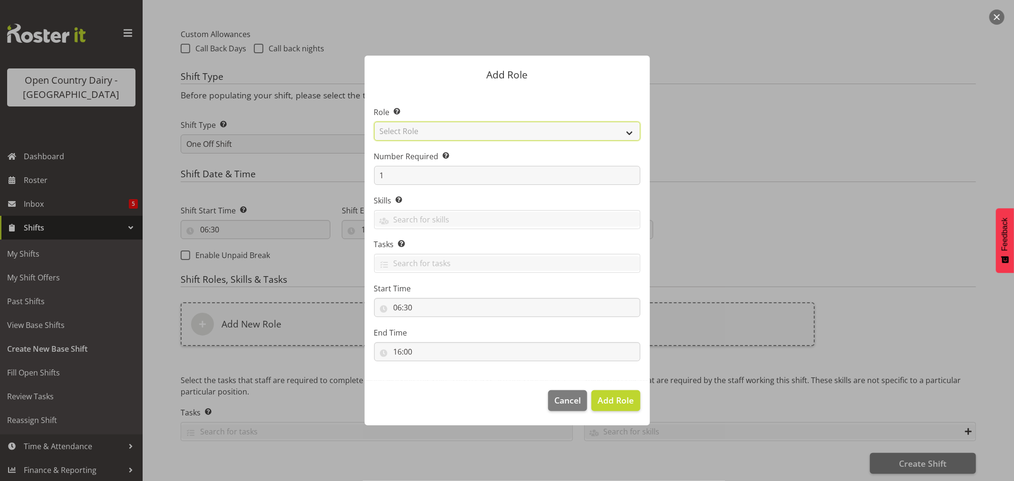
click at [410, 127] on select "Select Role Cadet Driver Crew Leader Driver Driver Buddy Driver Assessor Dayshi…" at bounding box center [507, 131] width 266 height 19
select select "1166"
click at [374, 122] on select "Select Role Cadet Driver Crew Leader Driver Driver Buddy Driver Assessor Dayshi…" at bounding box center [507, 131] width 266 height 19
click at [611, 400] on span "Add Role" at bounding box center [616, 400] width 36 height 11
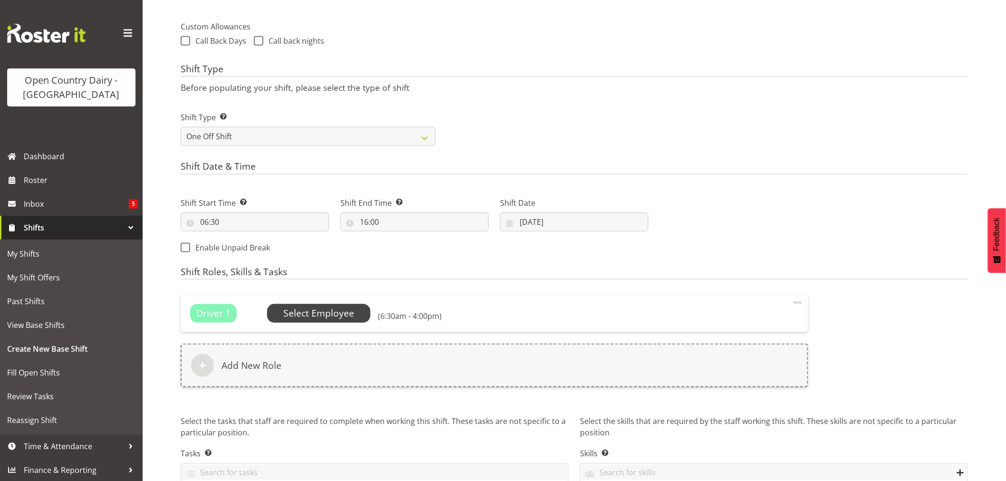
click at [315, 312] on span "Select Employee" at bounding box center [318, 314] width 71 height 14
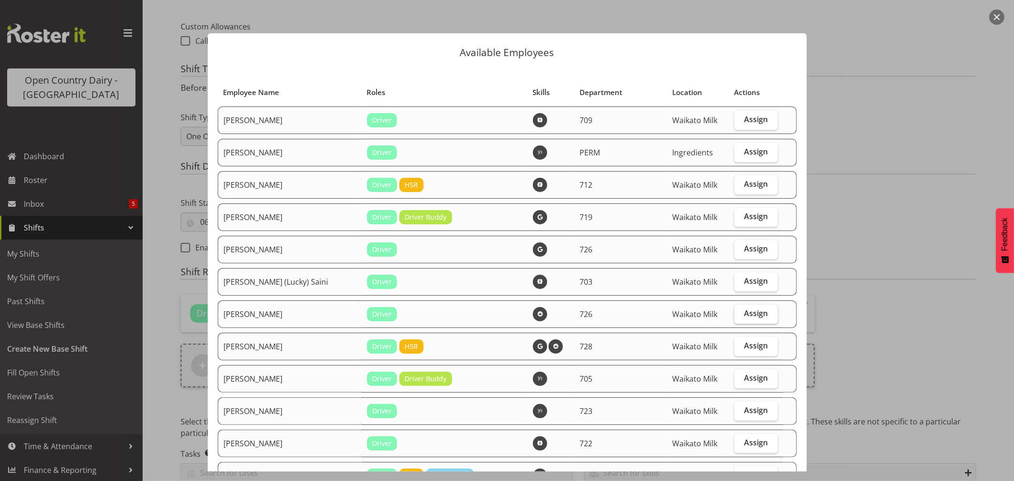
click at [744, 314] on span "Assign" at bounding box center [756, 314] width 24 height 10
click at [741, 314] on input "Assign" at bounding box center [738, 313] width 6 height 6
checkbox input "true"
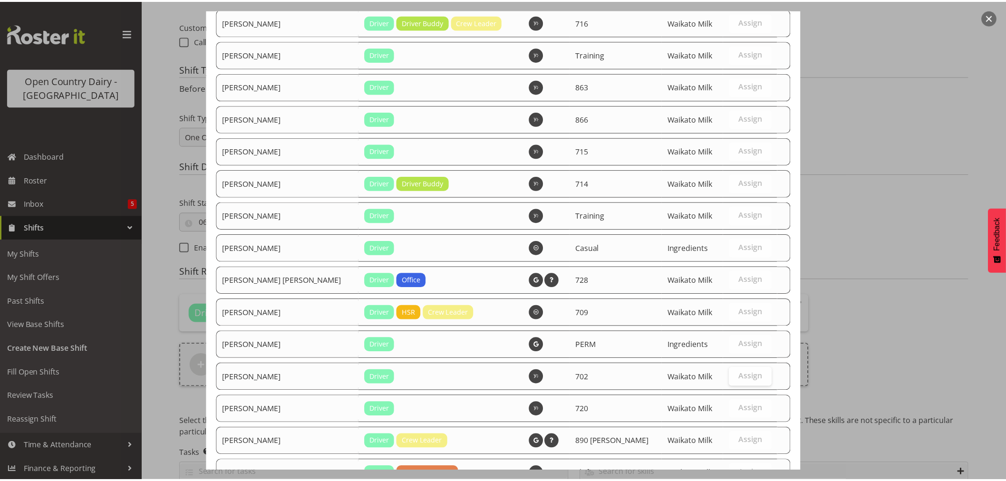
scroll to position [1148, 0]
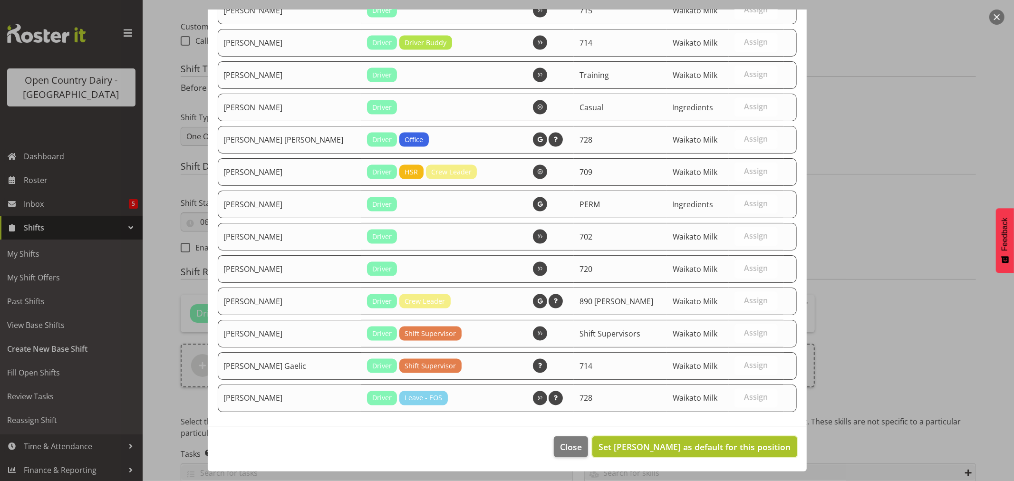
click at [754, 445] on span "Set [PERSON_NAME] as default for this position" at bounding box center [695, 446] width 192 height 11
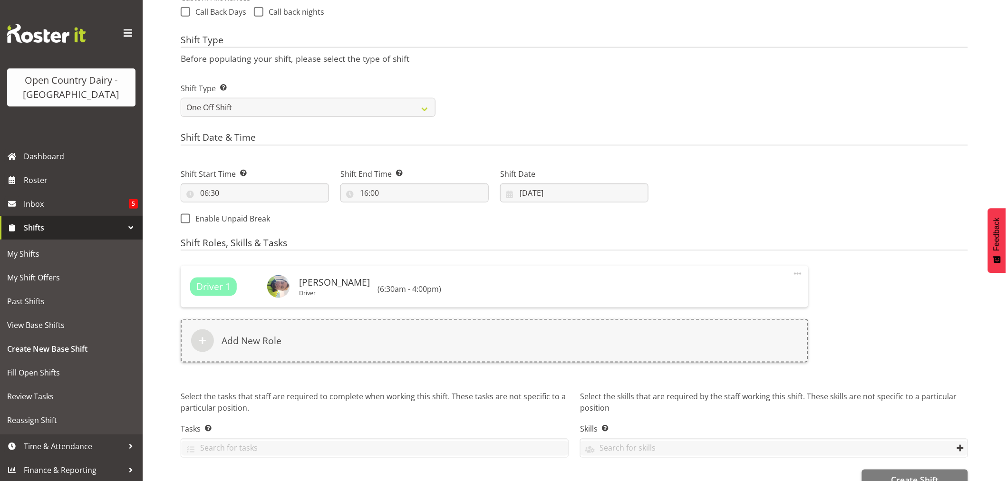
scroll to position [392, 0]
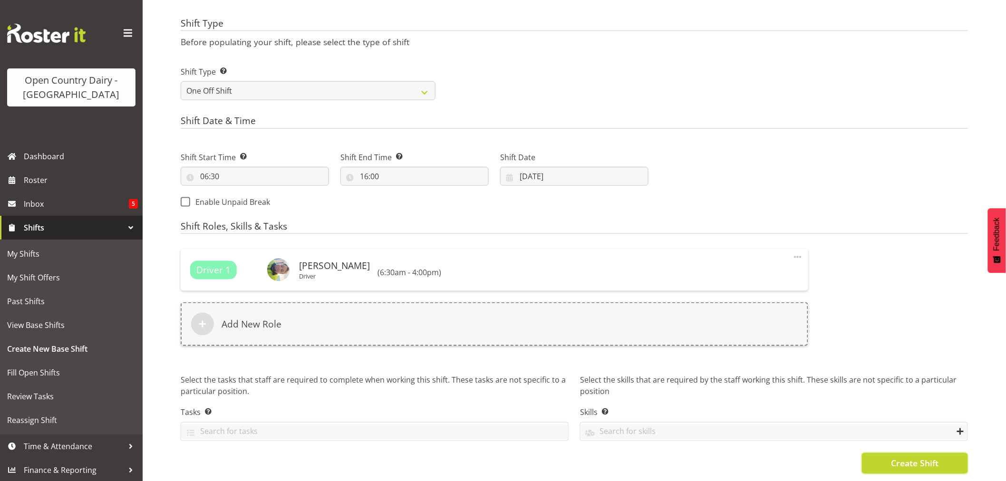
click at [882, 453] on button "Create Shift" at bounding box center [915, 463] width 106 height 21
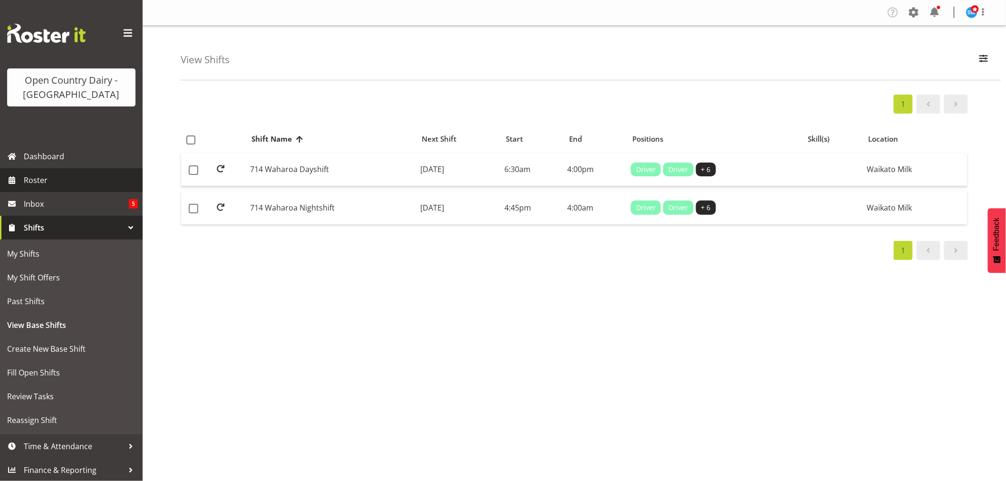
click at [37, 177] on span "Roster" at bounding box center [81, 180] width 114 height 14
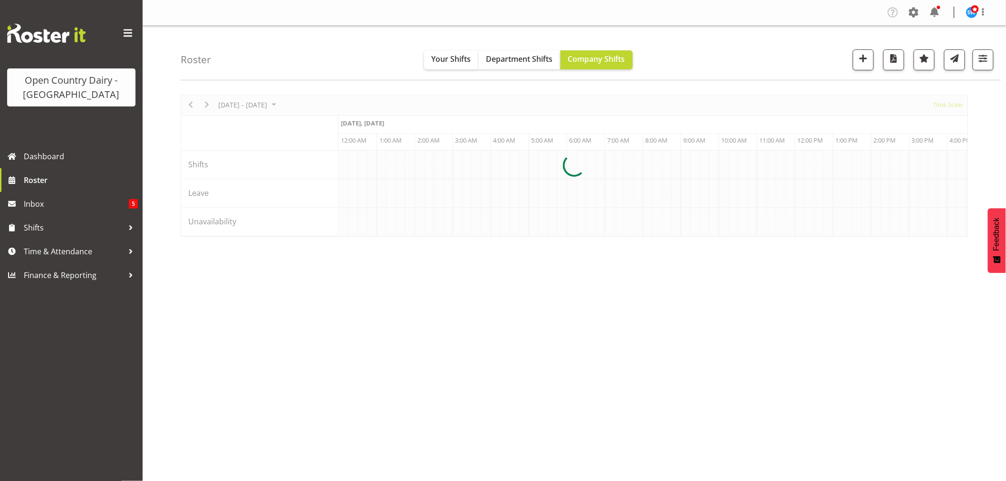
scroll to position [0, 3651]
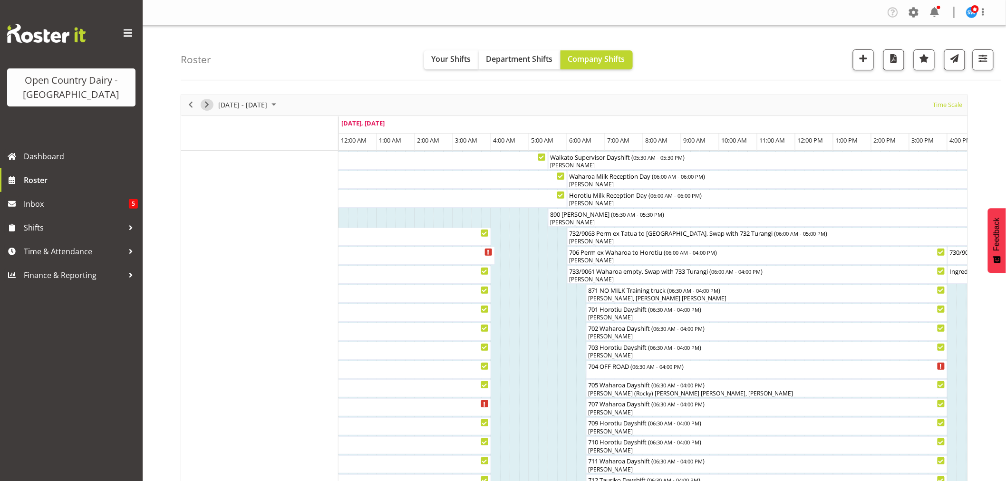
click at [210, 106] on span "Next" at bounding box center [206, 105] width 11 height 12
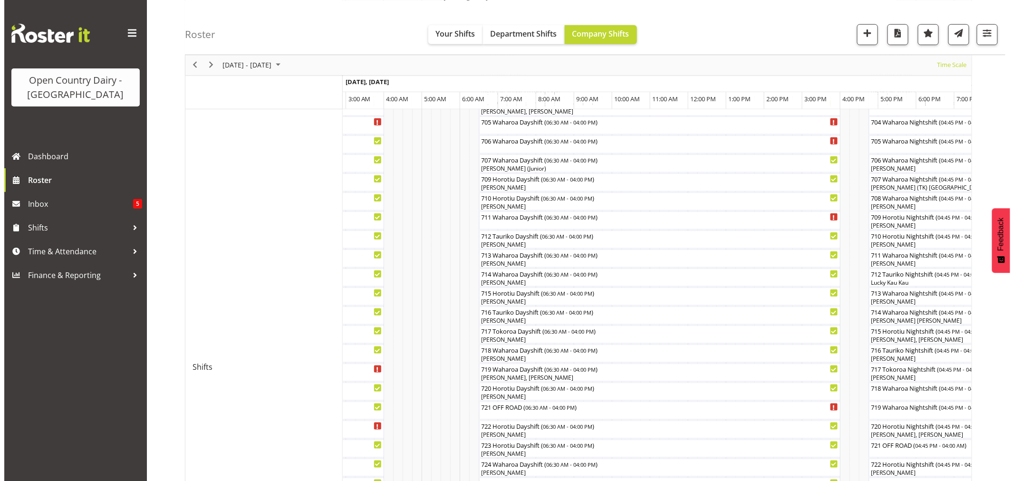
scroll to position [211, 0]
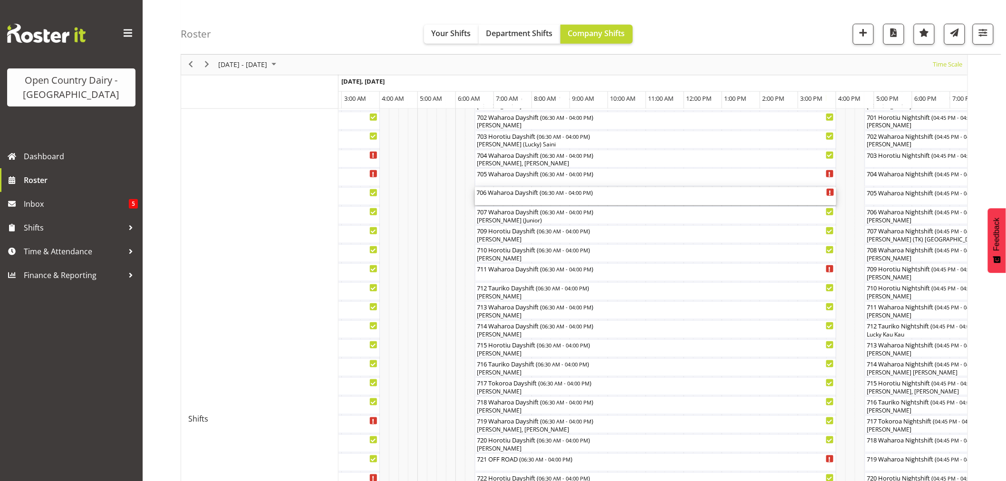
click at [505, 197] on div "706 Waharoa Dayshift ( 06:30 AM - 04:00 PM )" at bounding box center [656, 196] width 358 height 18
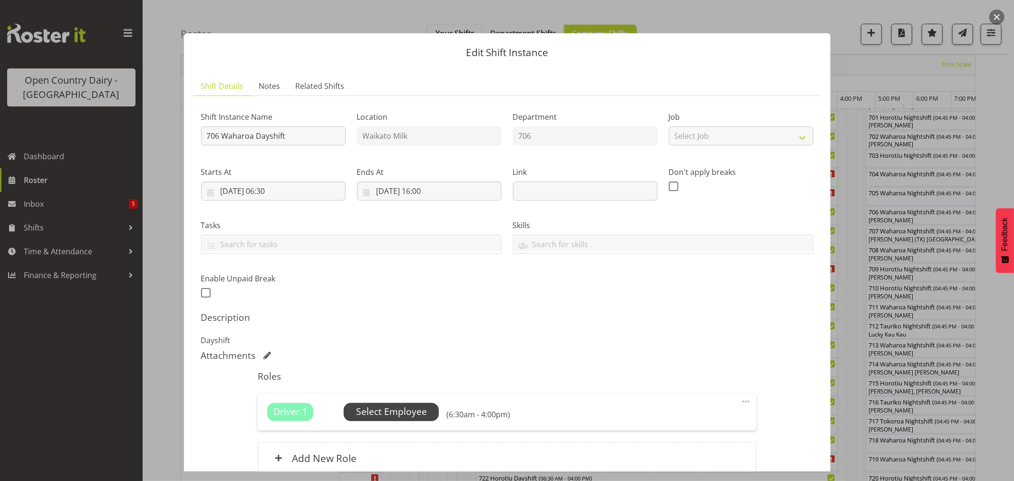
click at [381, 412] on span "Select Employee" at bounding box center [391, 412] width 71 height 14
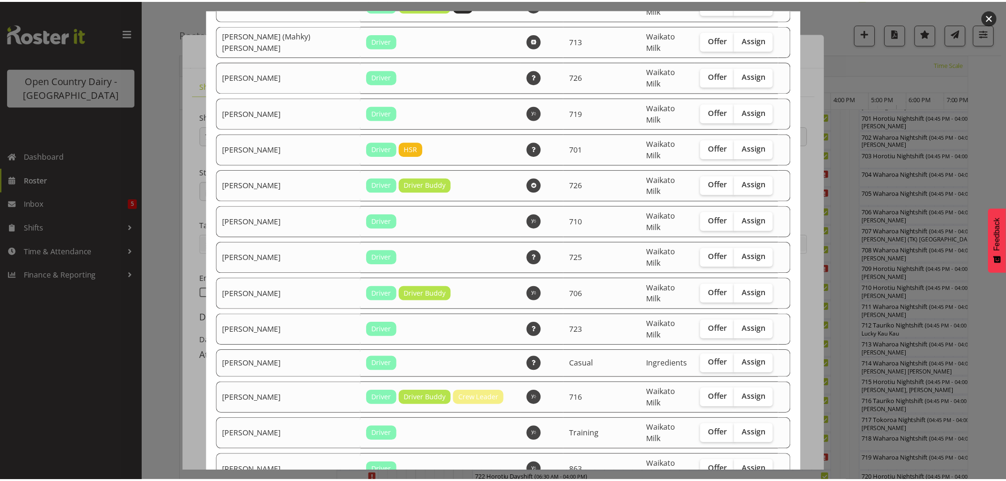
scroll to position [898, 0]
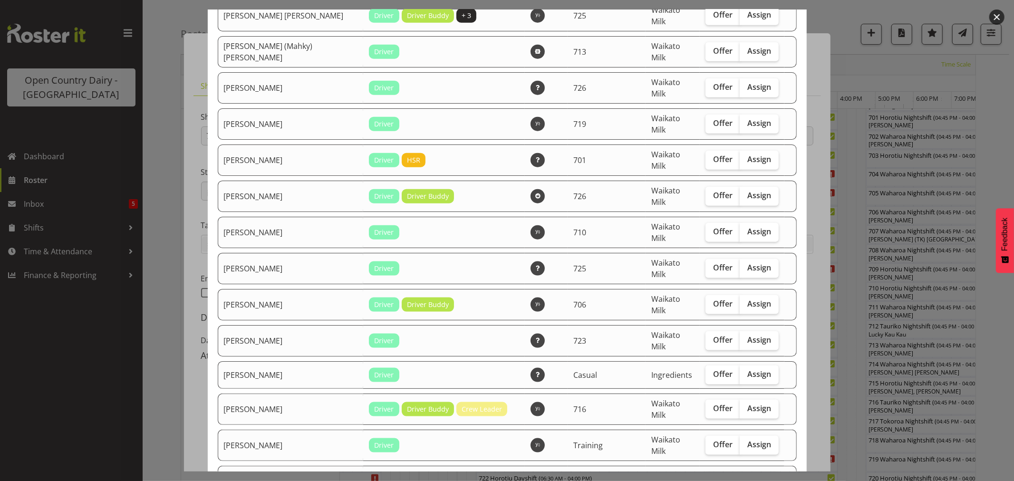
click at [997, 18] on button "button" at bounding box center [996, 17] width 15 height 15
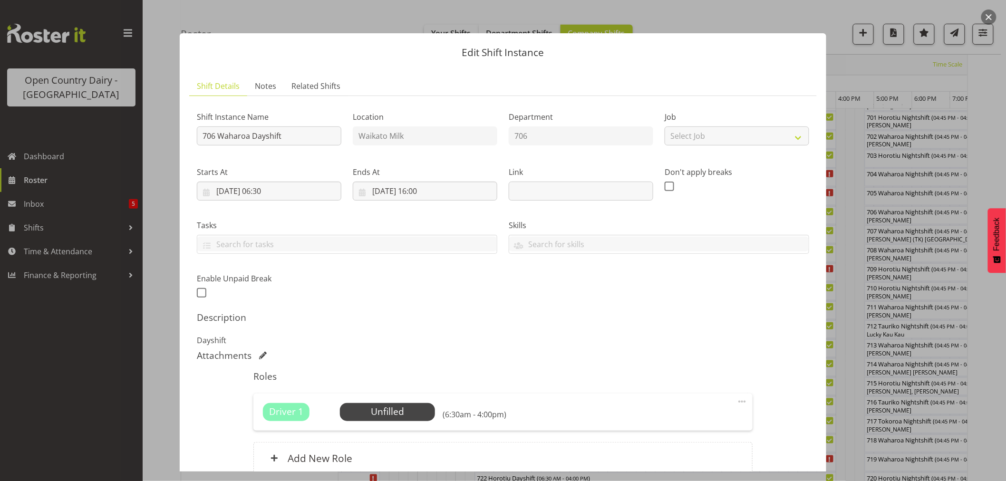
click at [989, 18] on button "button" at bounding box center [988, 17] width 15 height 15
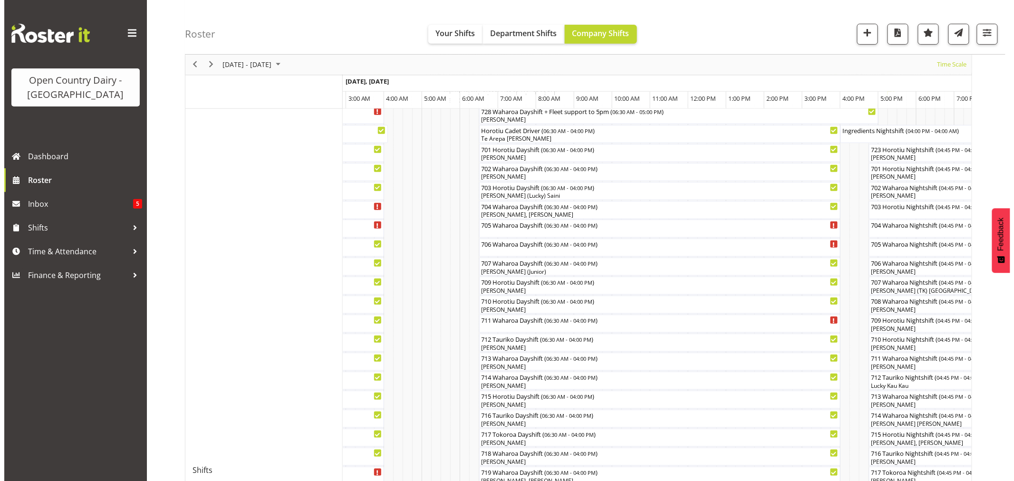
scroll to position [158, 0]
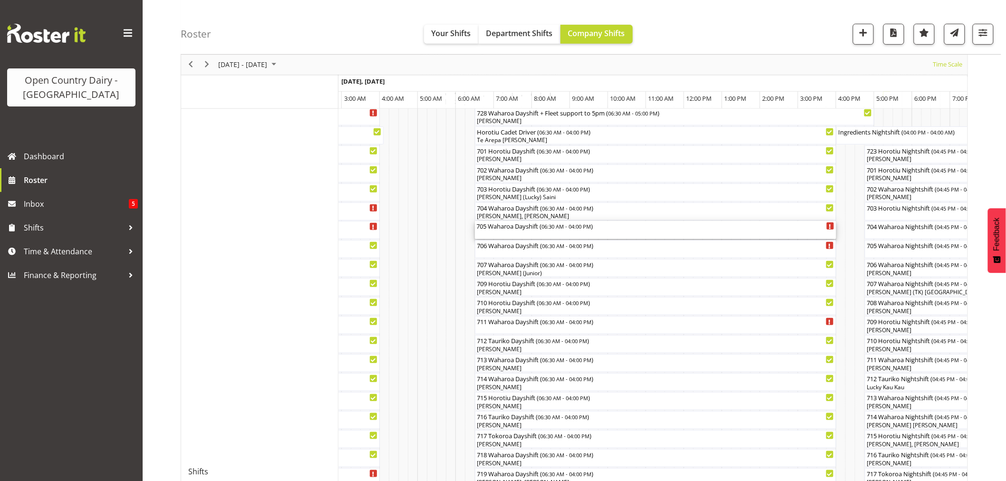
click at [500, 234] on div "705 Waharoa Dayshift ( 06:30 AM - 04:00 PM )" at bounding box center [656, 230] width 358 height 18
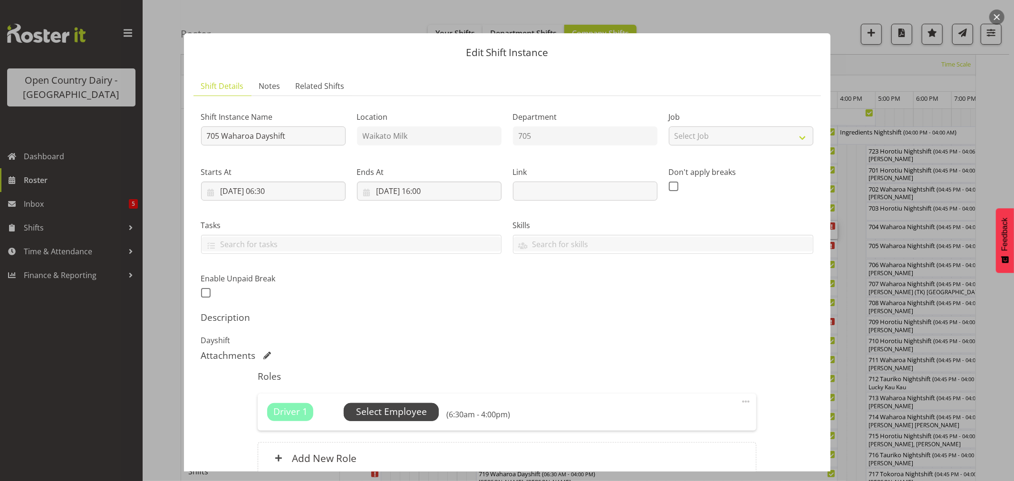
click at [387, 412] on span "Select Employee" at bounding box center [391, 412] width 71 height 14
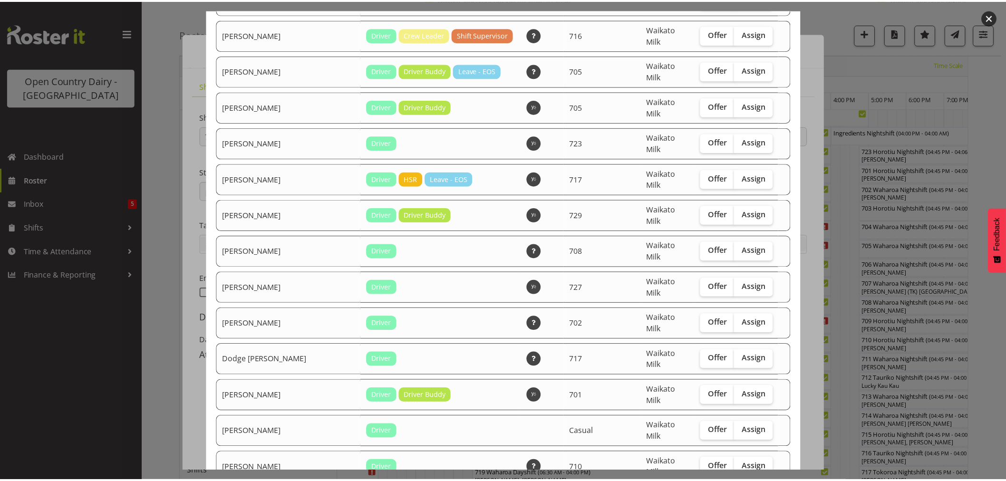
scroll to position [264, 0]
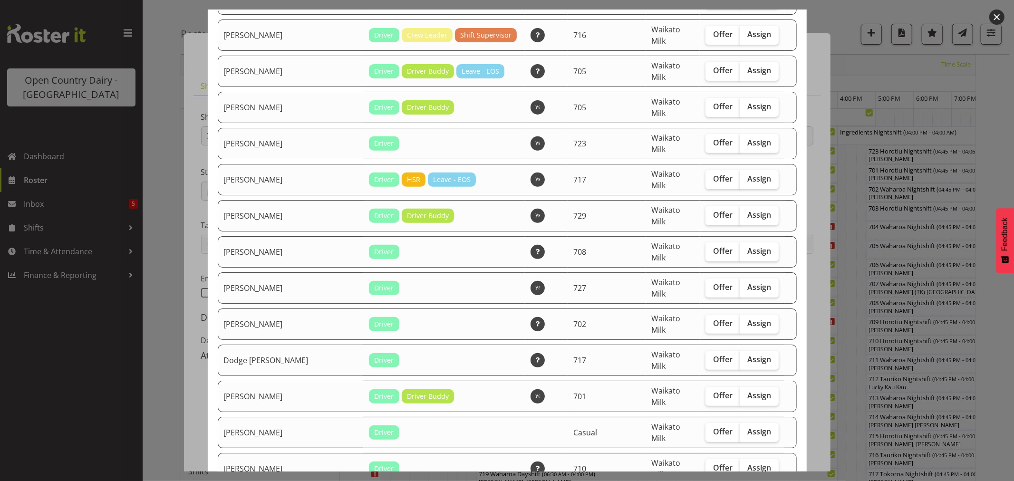
click at [994, 13] on button "button" at bounding box center [996, 17] width 15 height 15
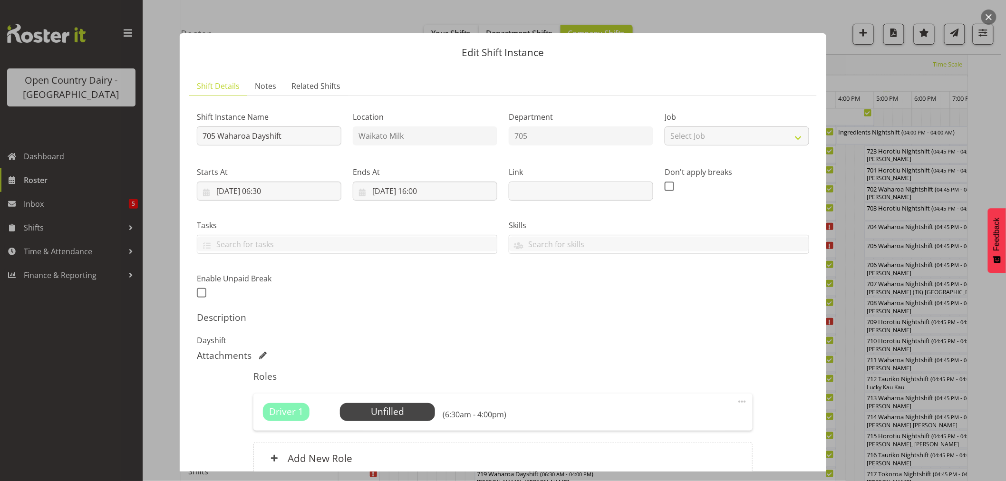
click at [989, 16] on button "button" at bounding box center [988, 17] width 15 height 15
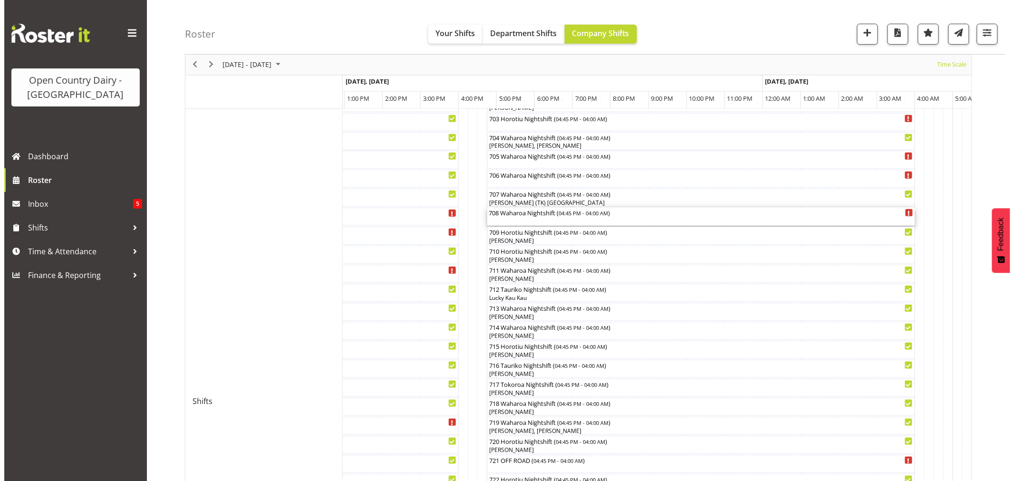
scroll to position [211, 0]
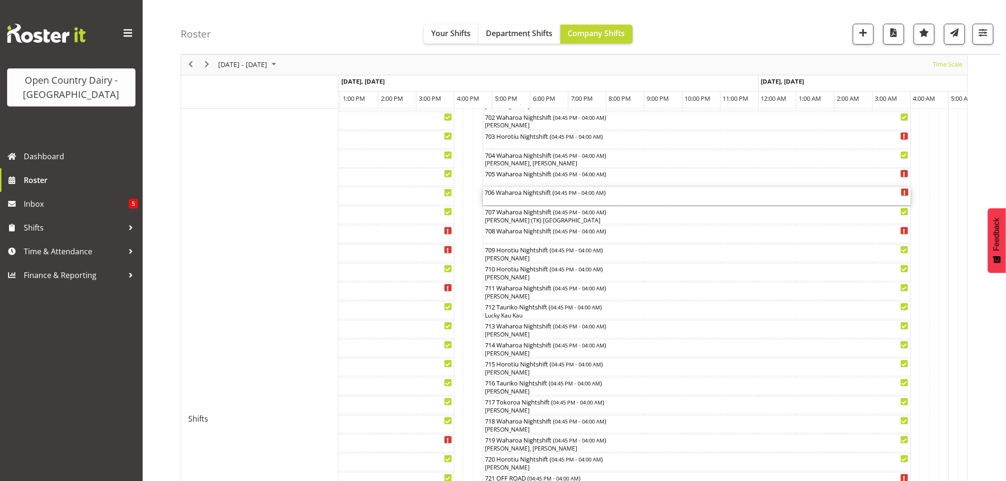
click at [513, 199] on div "706 Waharoa Nightshift ( 04:45 PM - 04:00 AM )" at bounding box center [697, 196] width 424 height 18
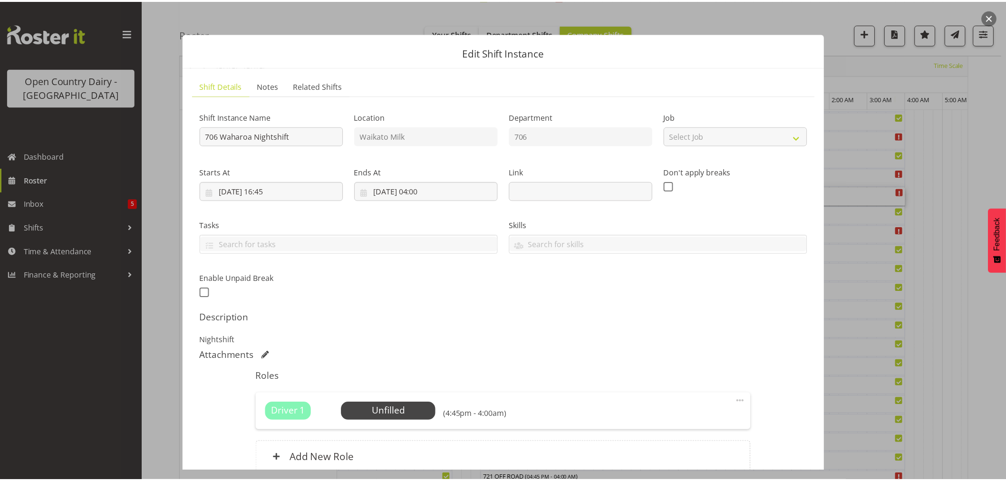
scroll to position [87, 0]
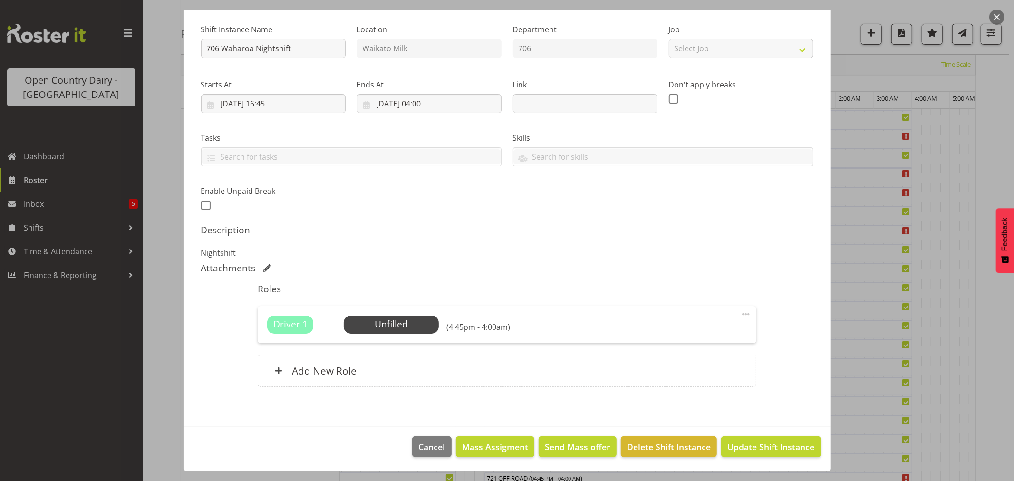
click at [991, 17] on button "button" at bounding box center [996, 17] width 15 height 15
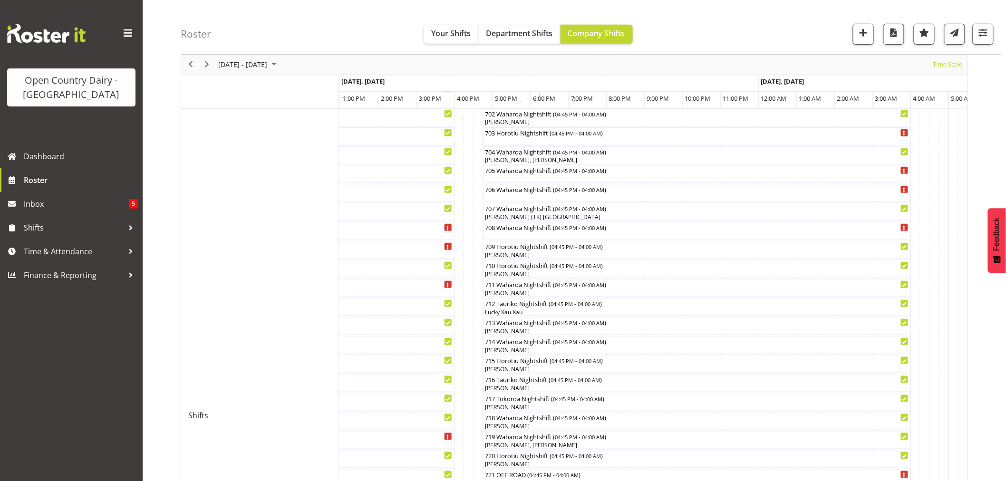
scroll to position [211, 0]
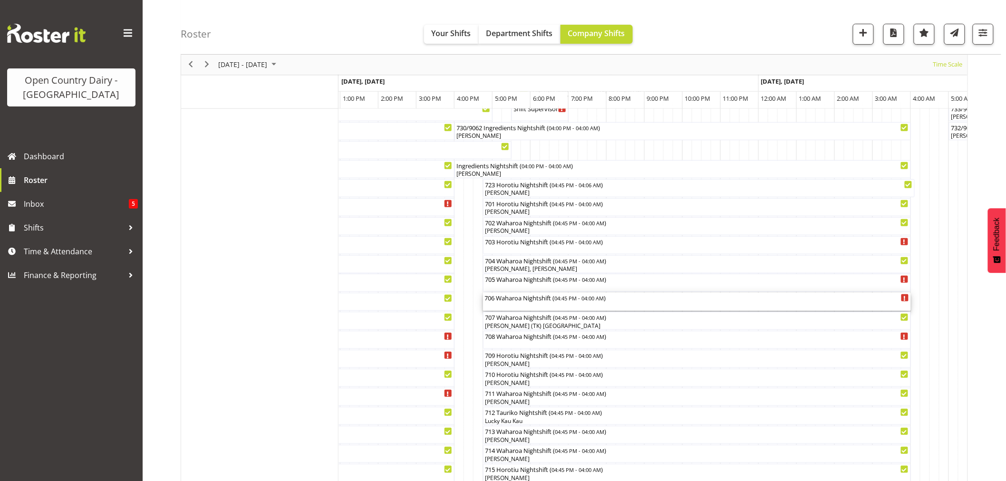
click at [509, 301] on div "706 Waharoa Nightshift ( 04:45 PM - 04:00 AM )" at bounding box center [697, 298] width 424 height 10
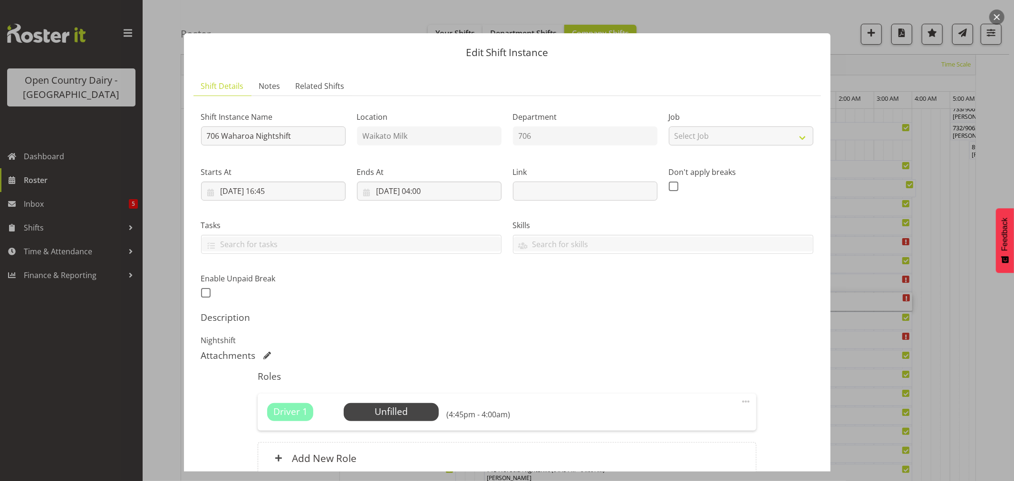
click at [415, 398] on div "Driver 1 Unfilled Select Employee (4:45pm - 4:00am) Edit Cover Role Delete" at bounding box center [507, 412] width 499 height 37
click at [416, 405] on div "Driver 1 Unfilled Select Employee (4:45pm - 4:00am) Edit Cover Role Delete" at bounding box center [507, 412] width 499 height 37
click at [419, 406] on span "Select Employee" at bounding box center [391, 412] width 71 height 14
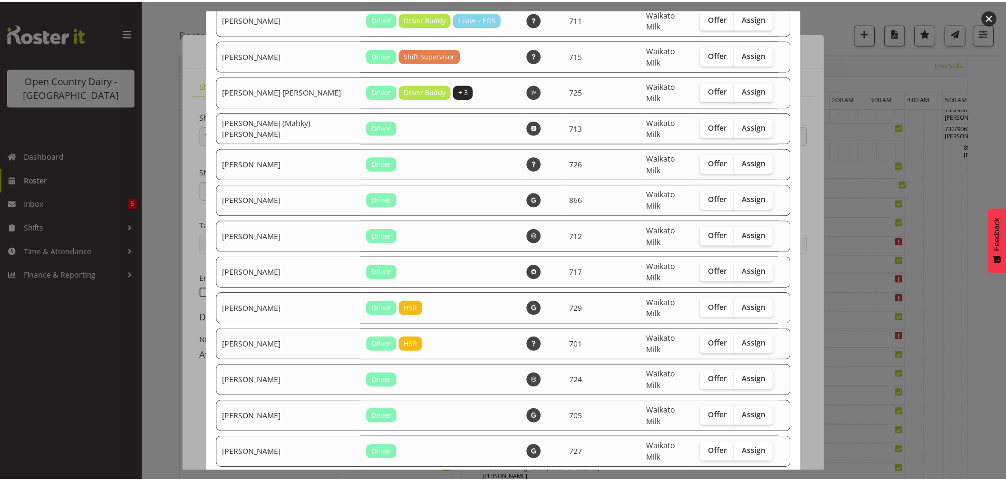
scroll to position [687, 0]
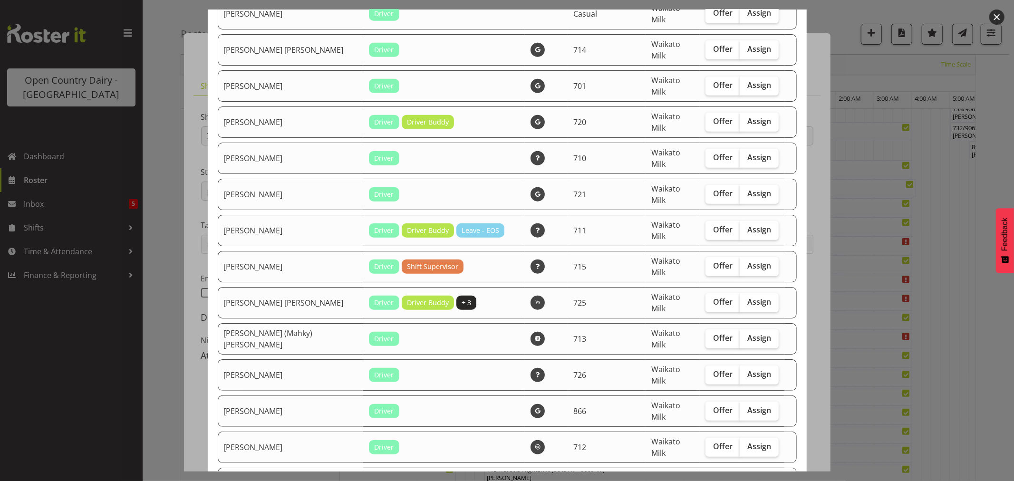
click at [990, 16] on button "button" at bounding box center [996, 17] width 15 height 15
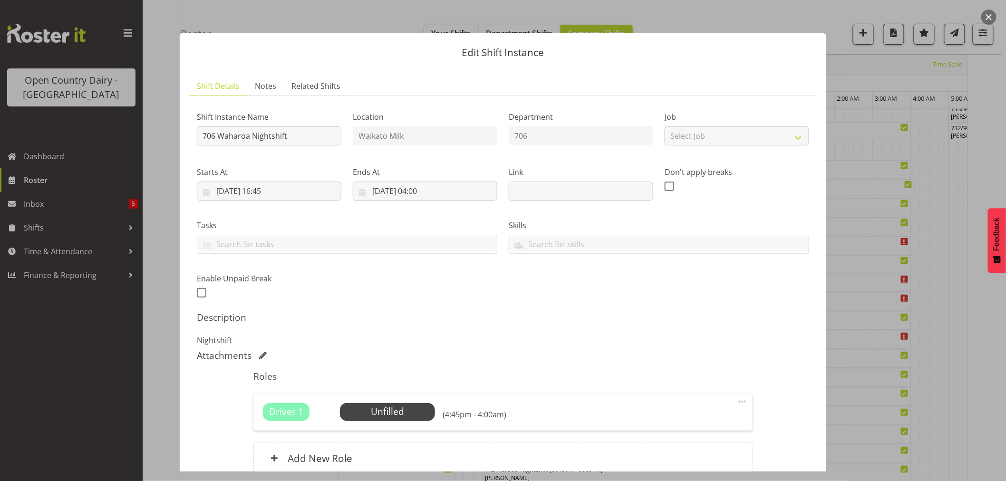
click at [989, 17] on button "button" at bounding box center [988, 17] width 15 height 15
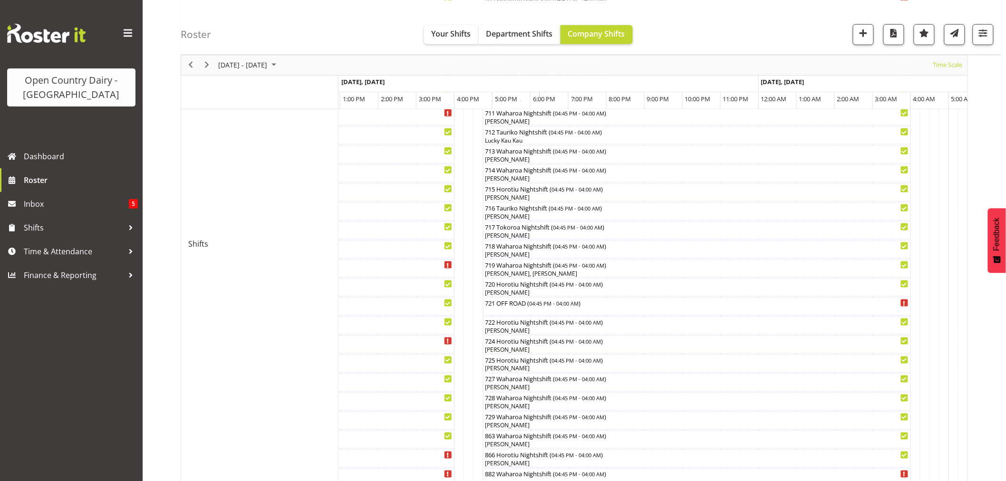
scroll to position [475, 0]
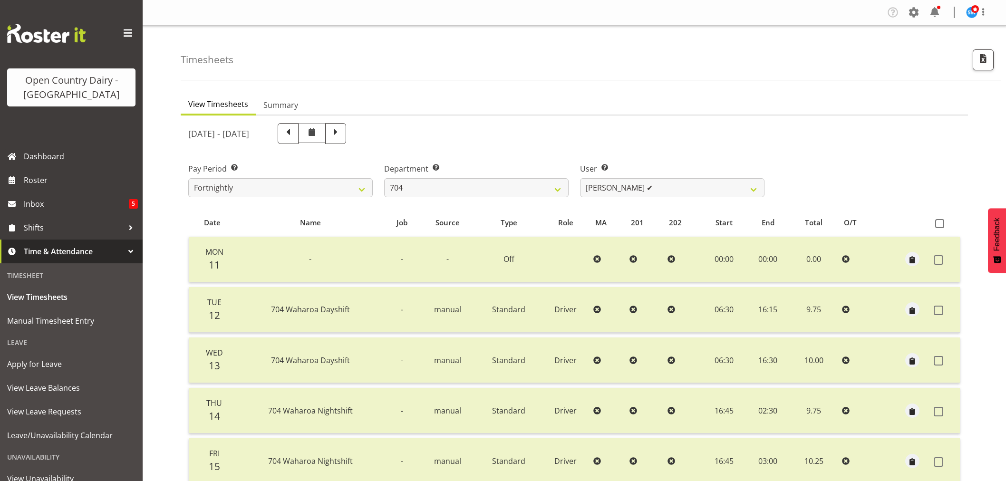
select select "717"
click at [342, 132] on span at bounding box center [335, 132] width 12 height 12
select select
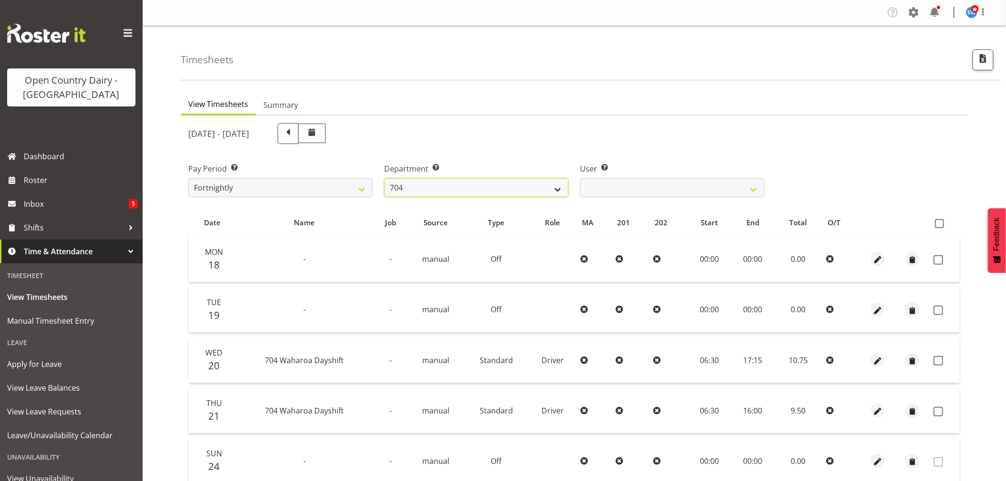
click at [556, 188] on select "701 702 703 704 705 706 707 708 709 710 711 712 713 714 715 716 717 718 719 720" at bounding box center [476, 187] width 184 height 19
select select "874"
click at [384, 178] on select "701 702 703 704 705 706 707 708 709 710 711 712 713 714 715 716 717 718 719 720" at bounding box center [476, 187] width 184 height 19
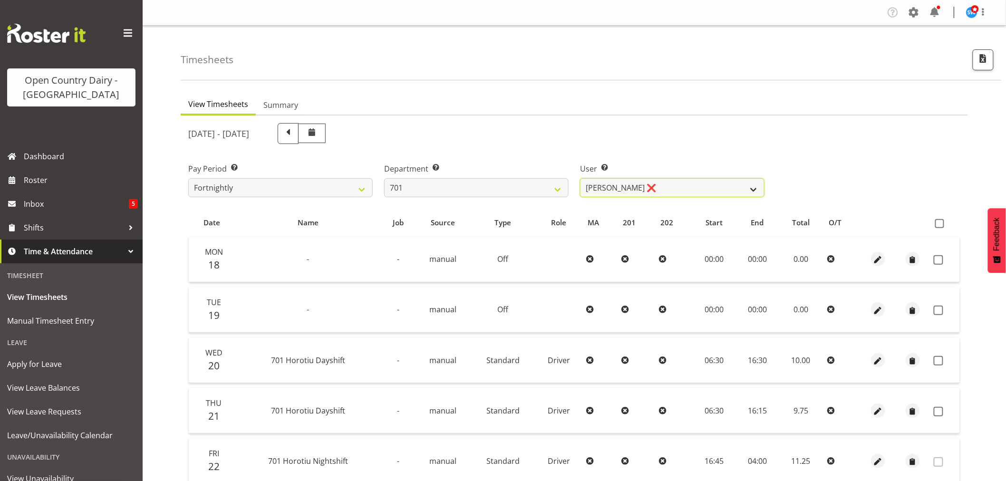
click at [728, 194] on select "Duncan Shirley ❌ Gagandeep Singh ❌ Johann Van Zyl ❌ John Cottingham ❌" at bounding box center [672, 187] width 184 height 19
select select "11207"
click at [580, 178] on select "Duncan Shirley ❌ Gagandeep Singh ❌ Johann Van Zyl ❌ John Cottingham ❌" at bounding box center [672, 187] width 184 height 19
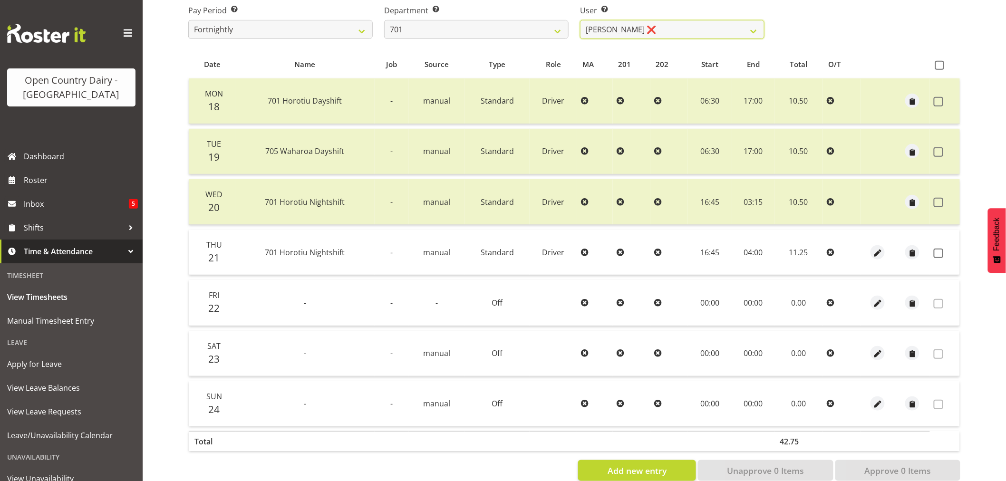
scroll to position [106, 0]
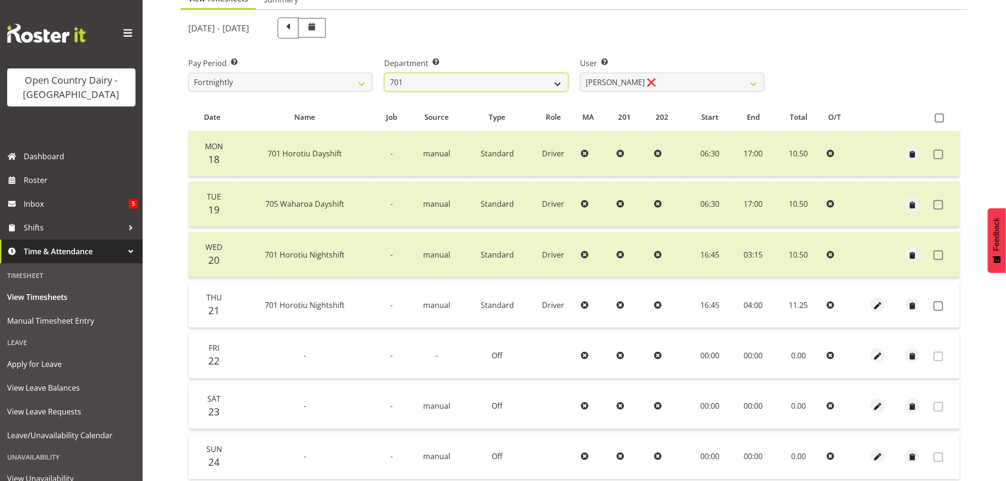
click at [566, 81] on select "701 702 703 704 705 706 707 708 709 710 711 712 713 714 715 716 717 718 719 720" at bounding box center [476, 82] width 184 height 19
select select "720"
click at [384, 73] on select "701 702 703 704 705 706 707 708 709 710 711 712 713 714 715 716 717 718 719 720" at bounding box center [476, 82] width 184 height 19
select select "11603"
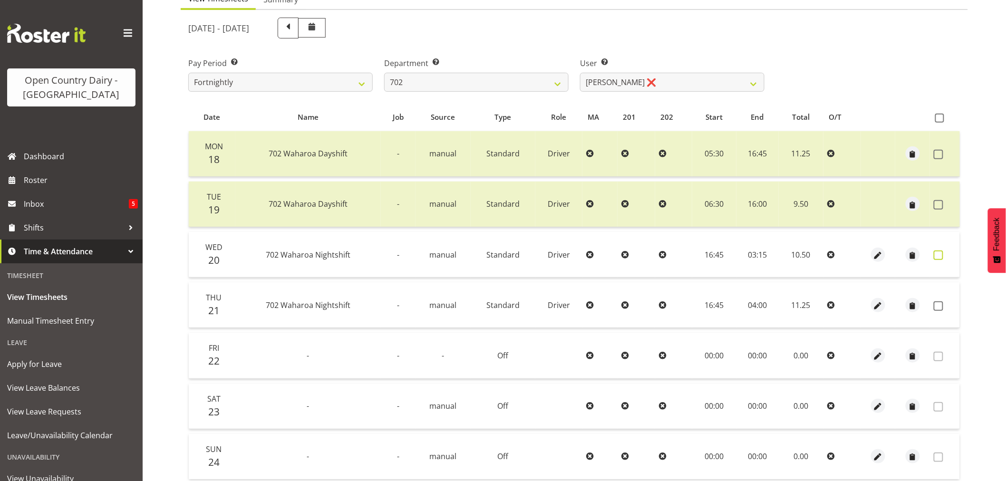
click at [934, 255] on span at bounding box center [939, 256] width 10 height 10
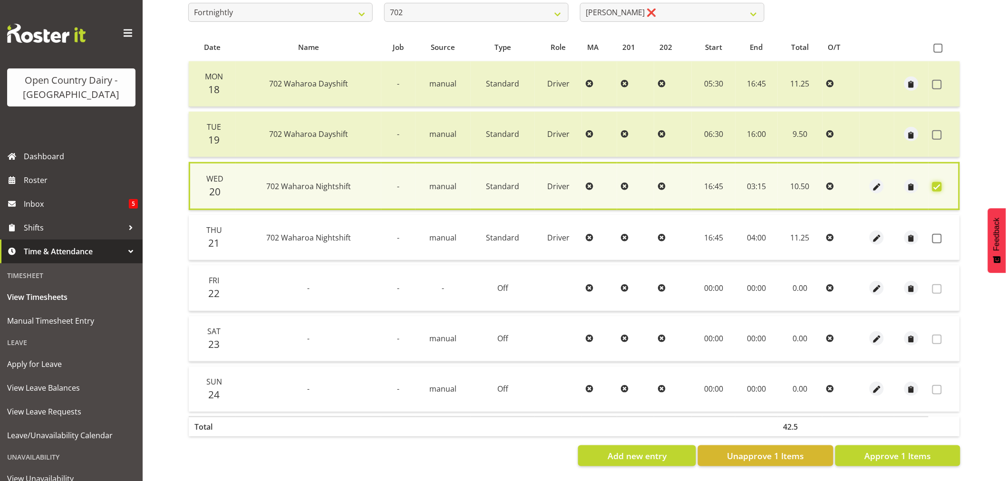
scroll to position [182, 0]
click at [914, 450] on span "Approve 1 Items" at bounding box center [897, 456] width 67 height 12
checkbox input "false"
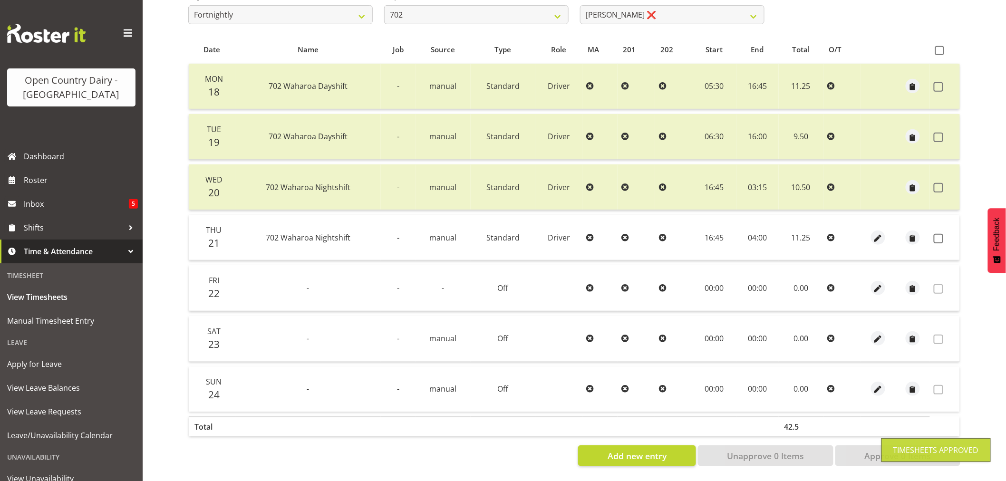
scroll to position [75, 0]
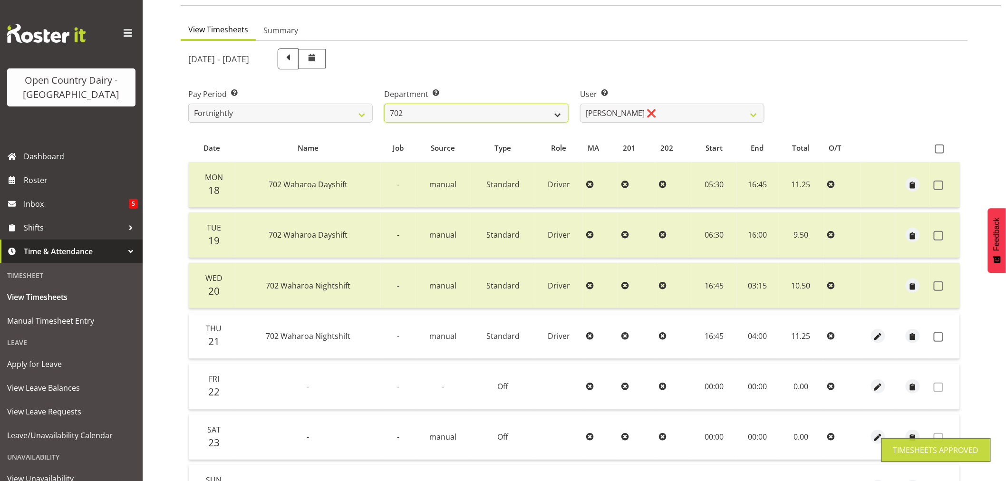
click at [550, 110] on select "701 702 703 704 705 706 707 708 709 710 711 712 713 714 715 716 717 718 719 720" at bounding box center [476, 113] width 184 height 19
select select "710"
click at [384, 104] on select "701 702 703 704 705 706 707 708 709 710 711 712 713 714 715 716 717 718 719 720" at bounding box center [476, 113] width 184 height 19
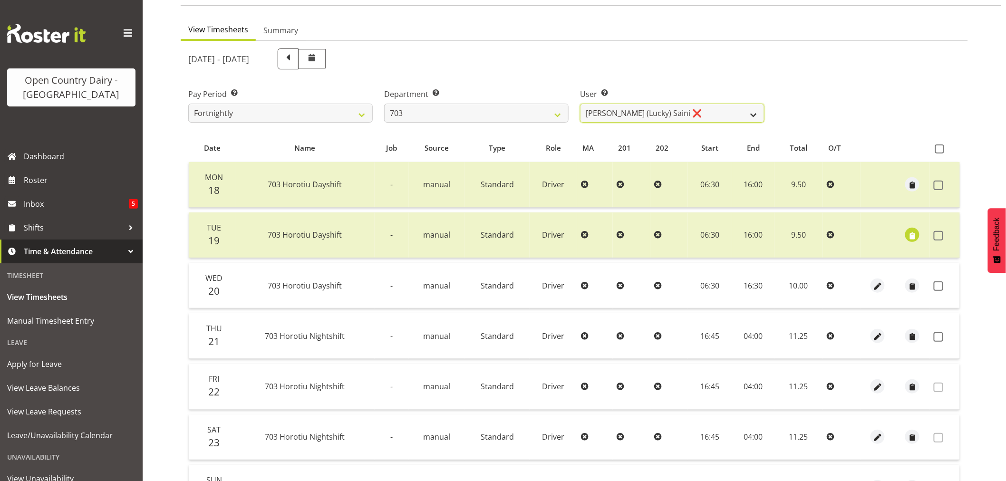
click at [615, 113] on select "Bhupinder (Lucky) Saini ❌ Mark Fowler ❌ Tama Baker ❌" at bounding box center [672, 113] width 184 height 19
select select "8198"
click at [580, 104] on select "Bhupinder (Lucky) Saini ❌ Mark Fowler ❌ Tama Baker ❌" at bounding box center [672, 113] width 184 height 19
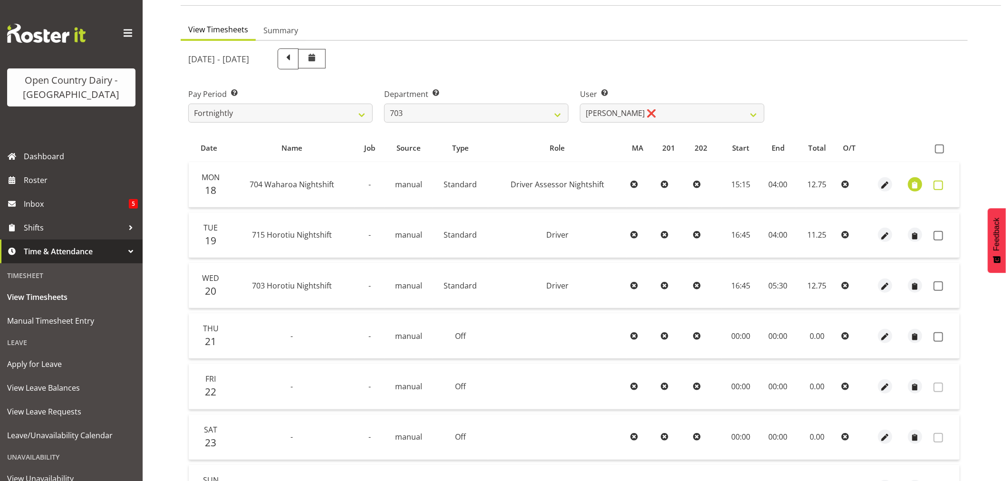
click at [938, 182] on span at bounding box center [939, 186] width 10 height 10
checkbox input "true"
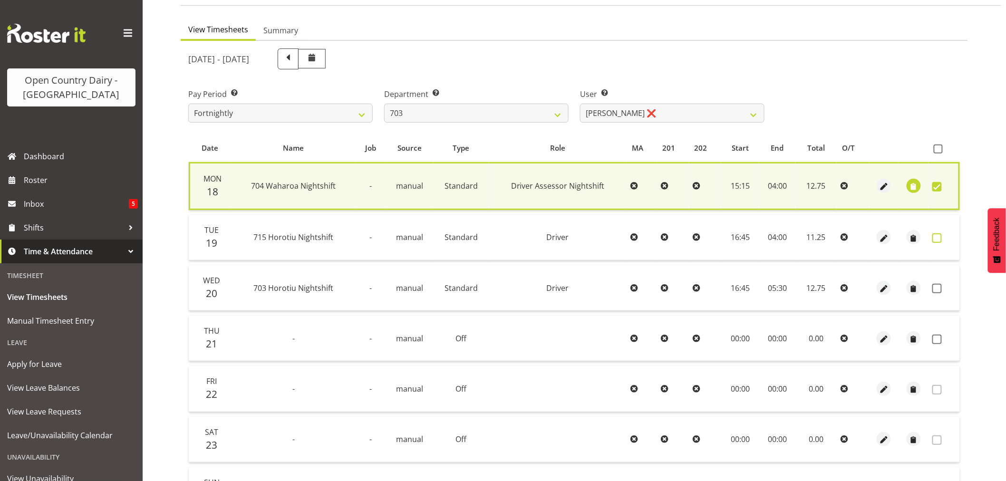
click at [935, 236] on span at bounding box center [937, 238] width 10 height 10
checkbox input "true"
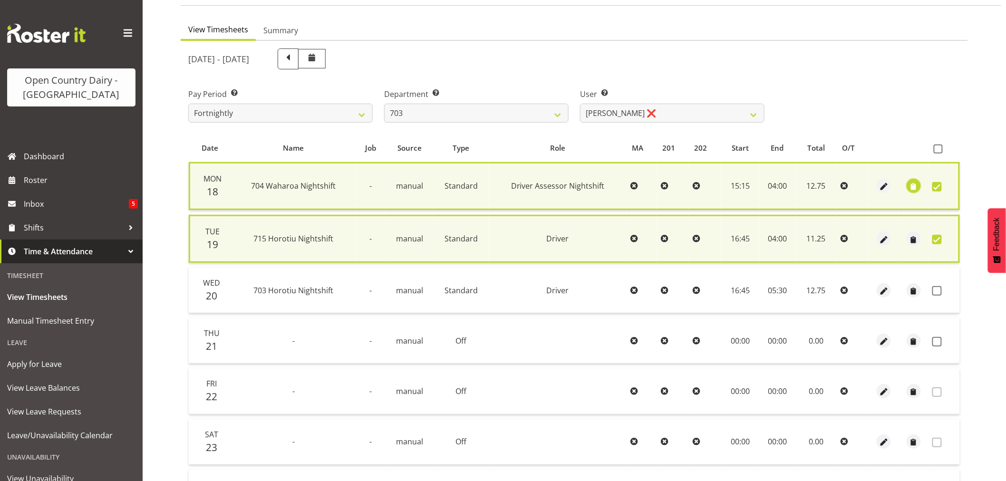
click at [916, 184] on span "button" at bounding box center [913, 187] width 11 height 11
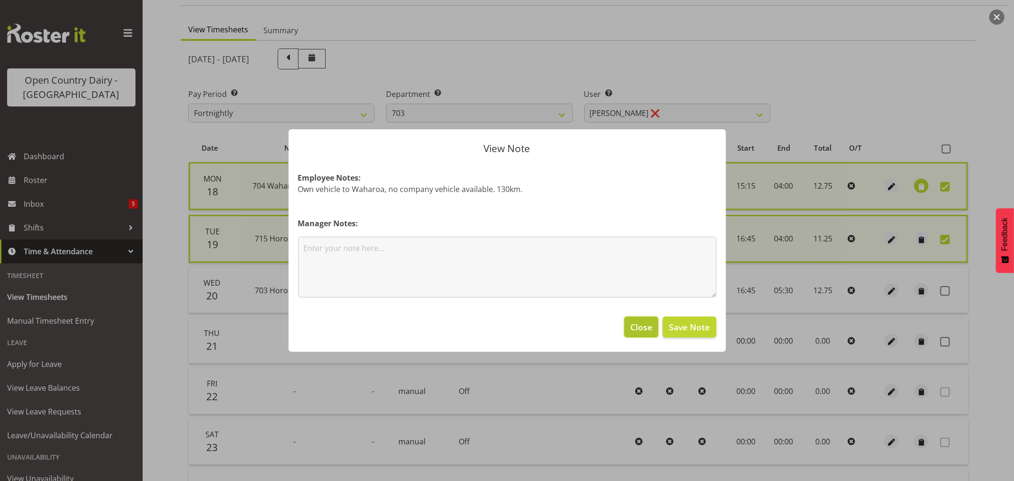
click at [634, 328] on span "Close" at bounding box center [641, 327] width 22 height 12
